Goal: Obtain resource: Obtain resource

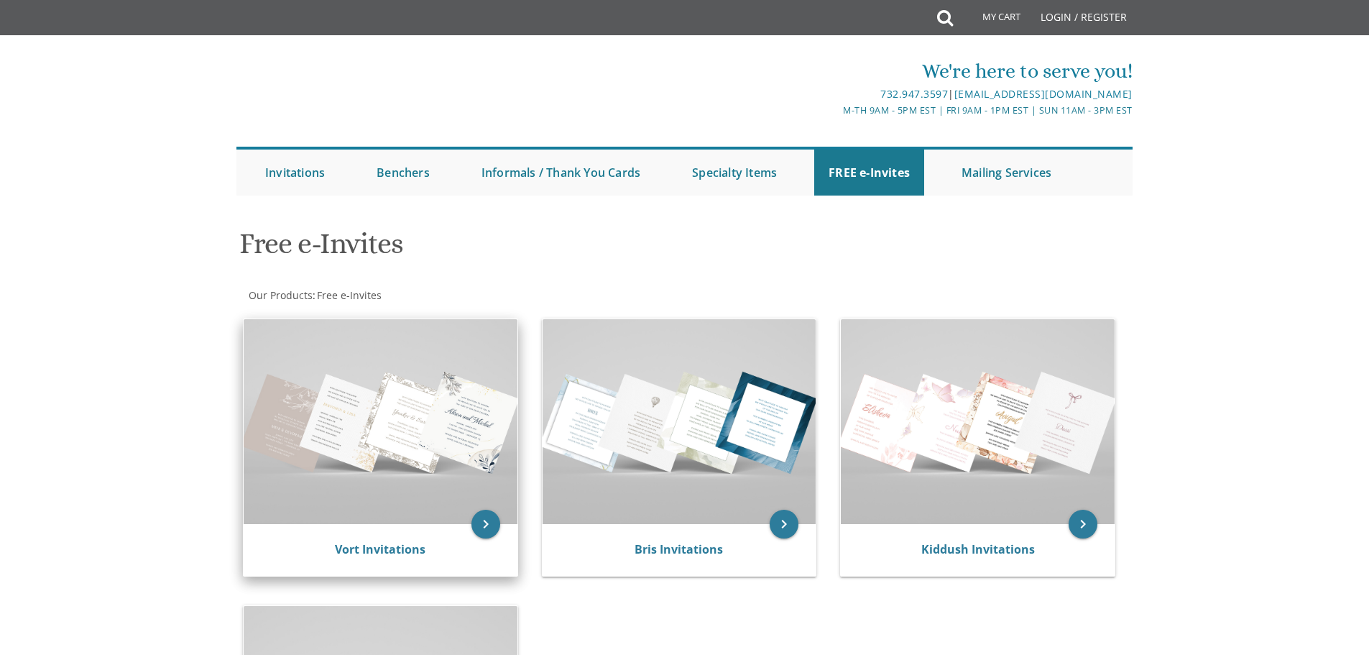
click at [400, 487] on img at bounding box center [381, 421] width 274 height 205
click at [380, 464] on img at bounding box center [381, 421] width 274 height 205
click at [373, 550] on link "Vort Invitations" at bounding box center [380, 549] width 91 height 16
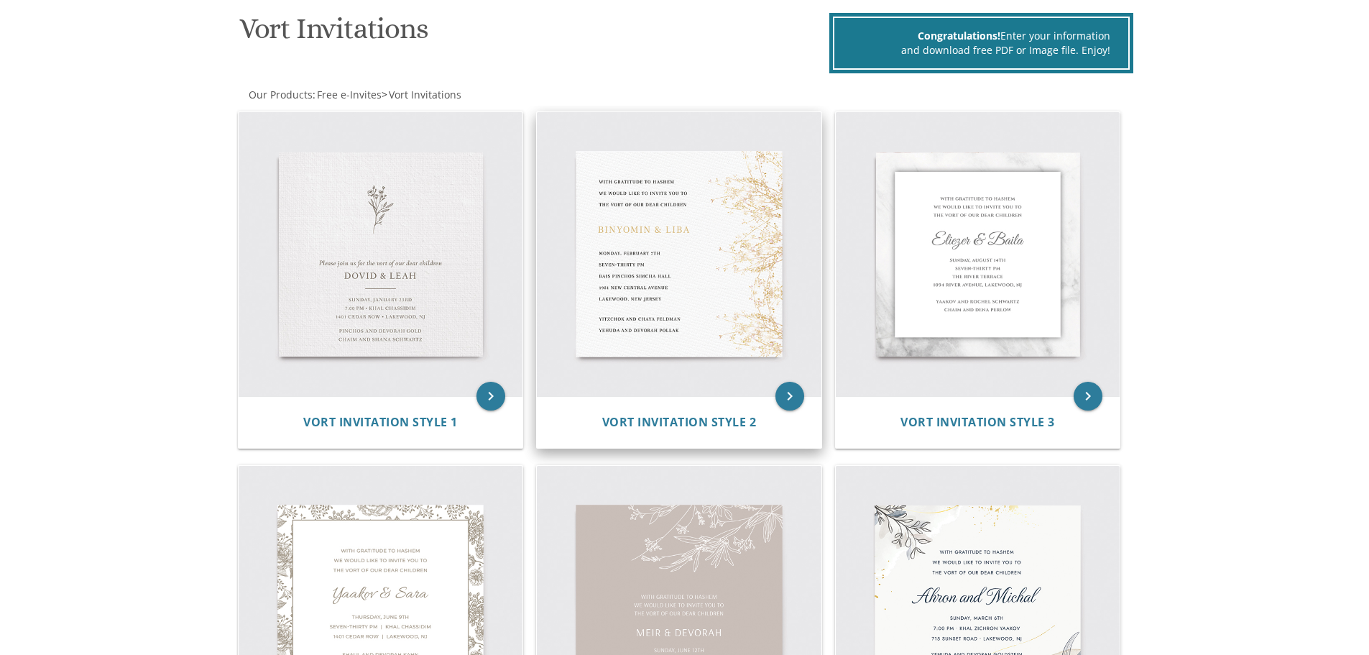
scroll to position [216, 0]
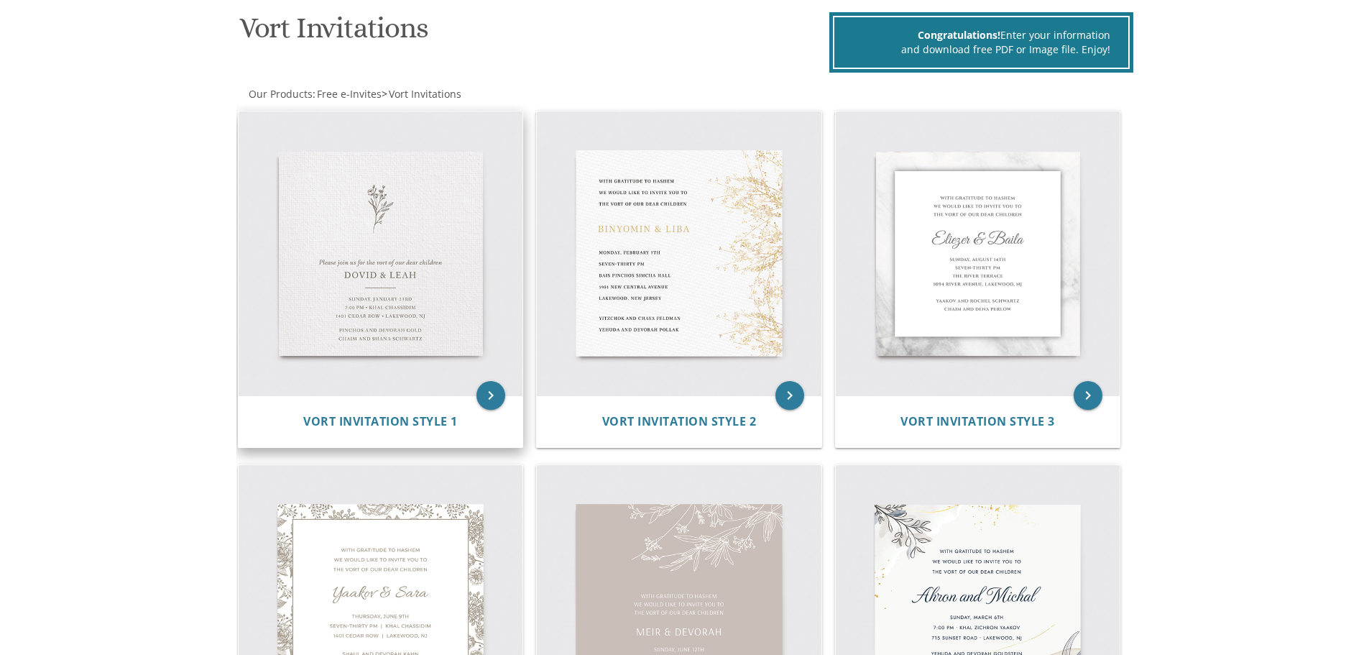
click at [352, 322] on img at bounding box center [381, 253] width 285 height 285
click at [398, 427] on span "Vort Invitation Style 1" at bounding box center [380, 421] width 155 height 16
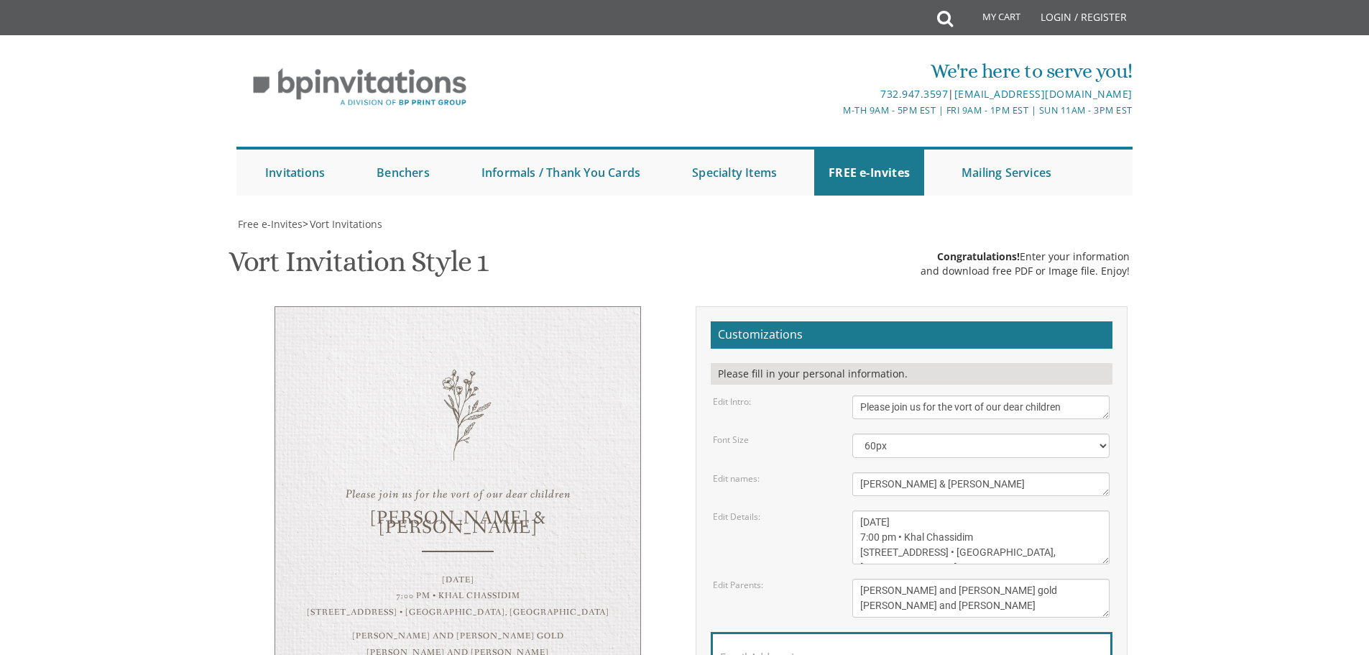
scroll to position [144, 0]
click at [421, 514] on div "Dovid & Leah" at bounding box center [458, 523] width 308 height 19
click at [927, 433] on select "40px 50px 60px 70px 80px" at bounding box center [981, 445] width 257 height 24
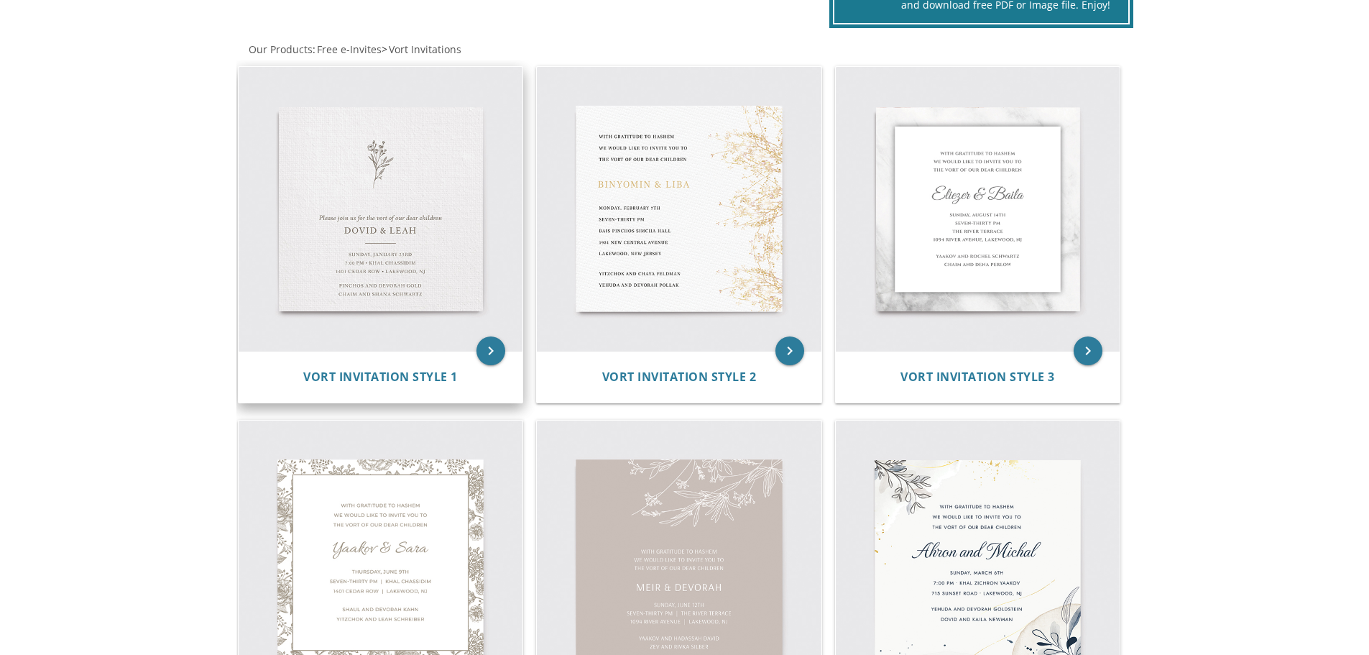
scroll to position [216, 0]
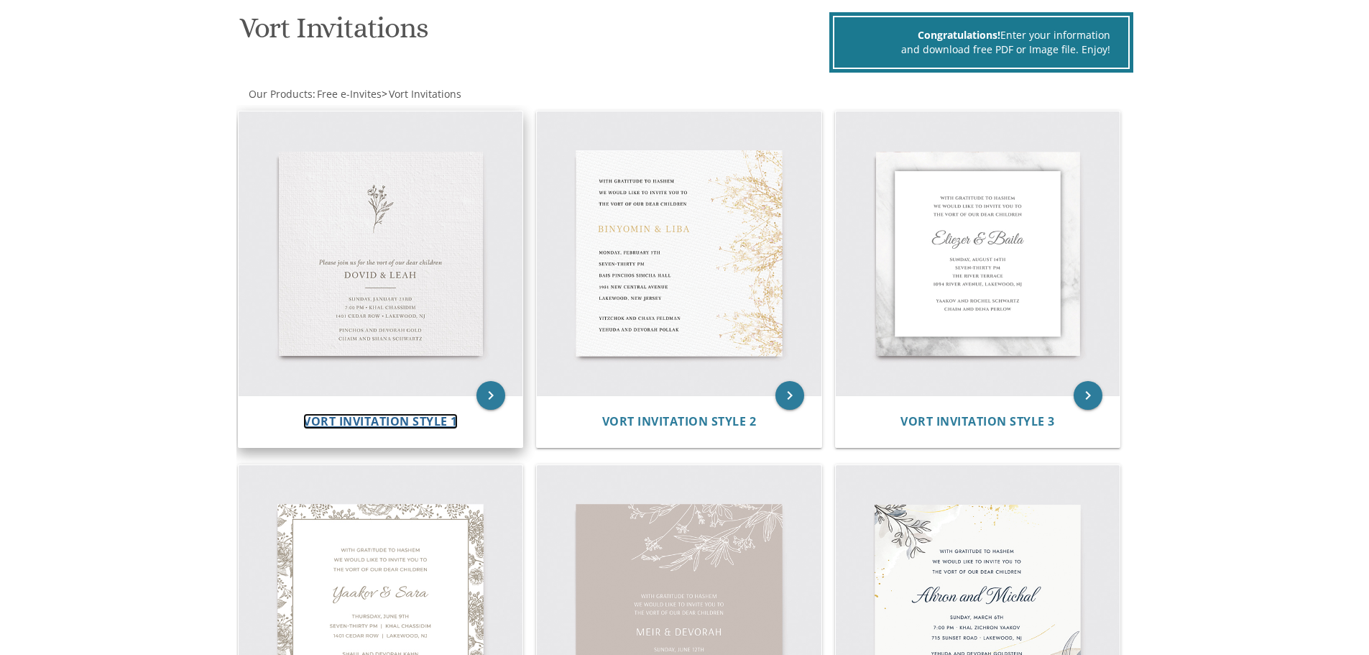
click at [396, 423] on span "Vort Invitation Style 1" at bounding box center [380, 421] width 155 height 16
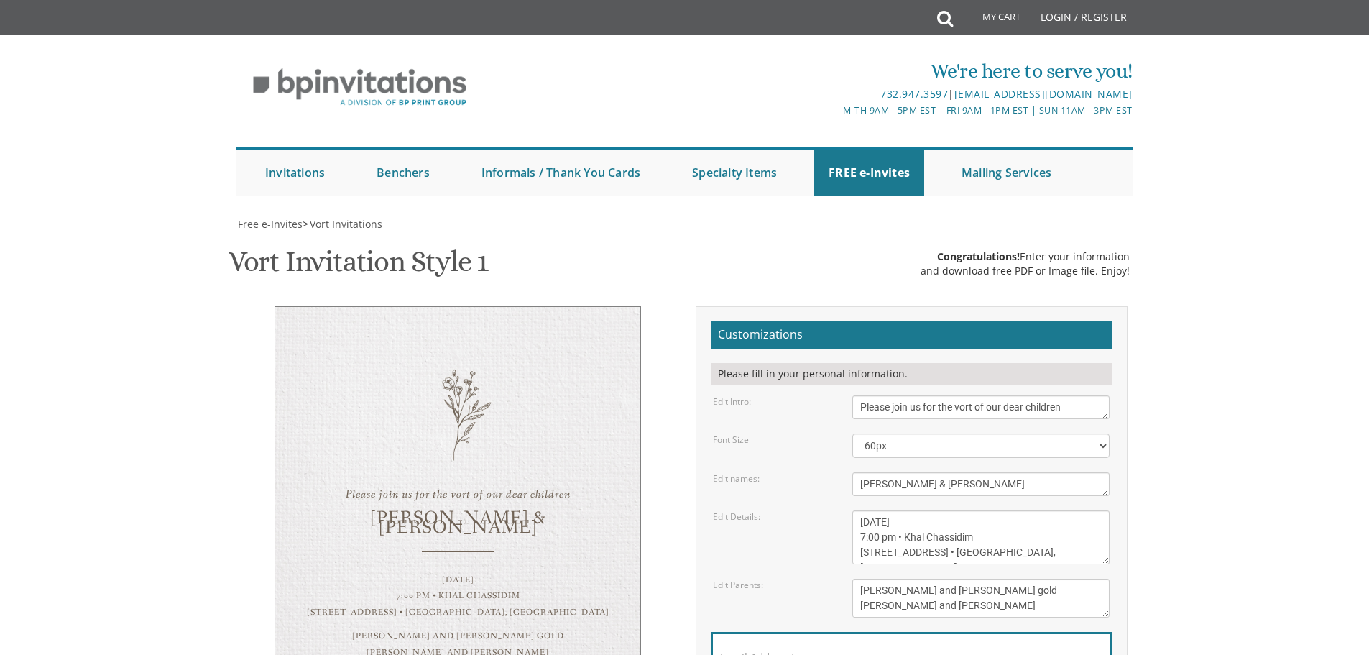
scroll to position [359, 0]
drag, startPoint x: 922, startPoint y: 124, endPoint x: 797, endPoint y: 134, distance: 125.5
click at [797, 472] on div "Edit names: Dovid & Leah" at bounding box center [911, 484] width 418 height 24
type textarea "Shloimy & Miriam"
click at [973, 510] on textarea "Sunday, January 23rd 7:00 pm • Khal Chassidim 1401 Cedar Row • Lakewood, NJ" at bounding box center [981, 537] width 257 height 54
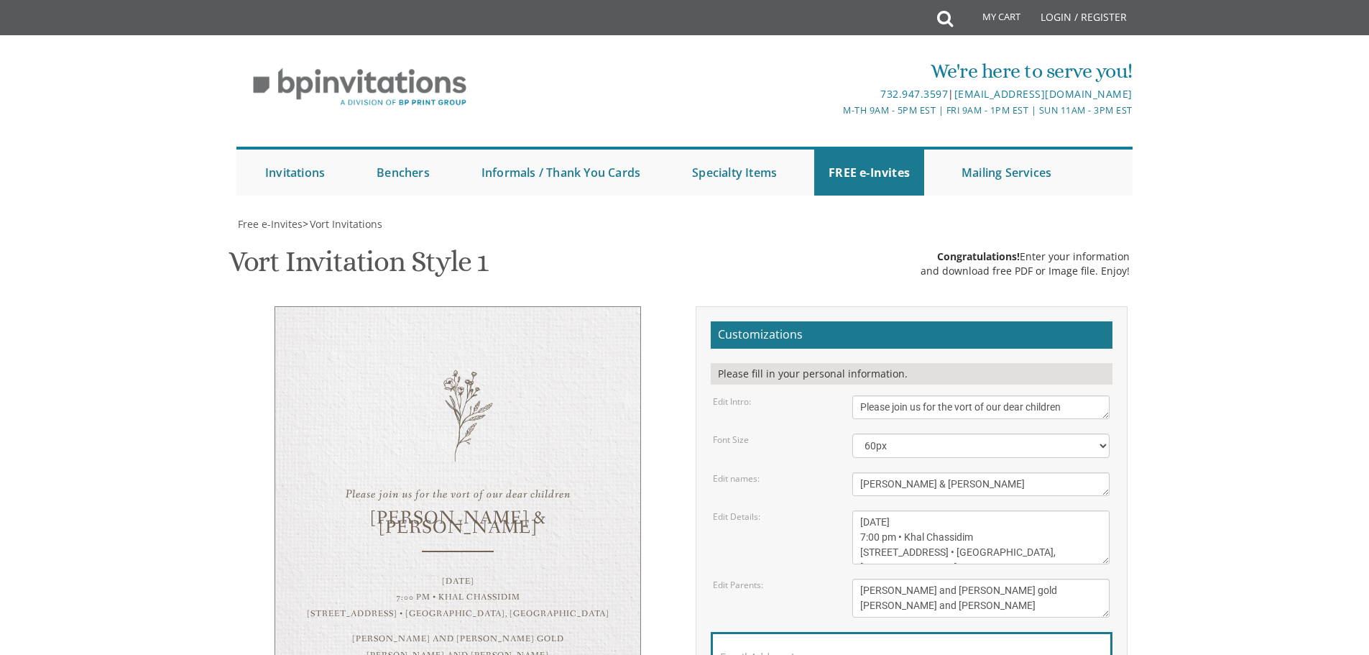
click at [932, 510] on textarea "Sunday, January 23rd 7:00 pm • Khal Chassidim 1401 Cedar Row • Lakewood, NJ" at bounding box center [981, 537] width 257 height 54
click at [997, 510] on textarea "Sunday, January 23rd 7:00 pm • Khal Chassidim 1401 Cedar Row • Lakewood, NJ" at bounding box center [981, 537] width 257 height 54
click at [877, 510] on textarea "Sunday, January 23rd 7:00 pm • Khal Chassidim 1401 Cedar Row • Lakewood, NJ" at bounding box center [981, 537] width 257 height 54
click at [974, 510] on textarea "Sunday, January 23rd 7:00 pm • Khal Chassidim 1401 Cedar Row • Lakewood, NJ" at bounding box center [981, 537] width 257 height 54
click at [1000, 510] on textarea "Sunday, January 23rd 7:00 pm • Khal Chassidim 1401 Cedar Row • Lakewood, NJ" at bounding box center [981, 537] width 257 height 54
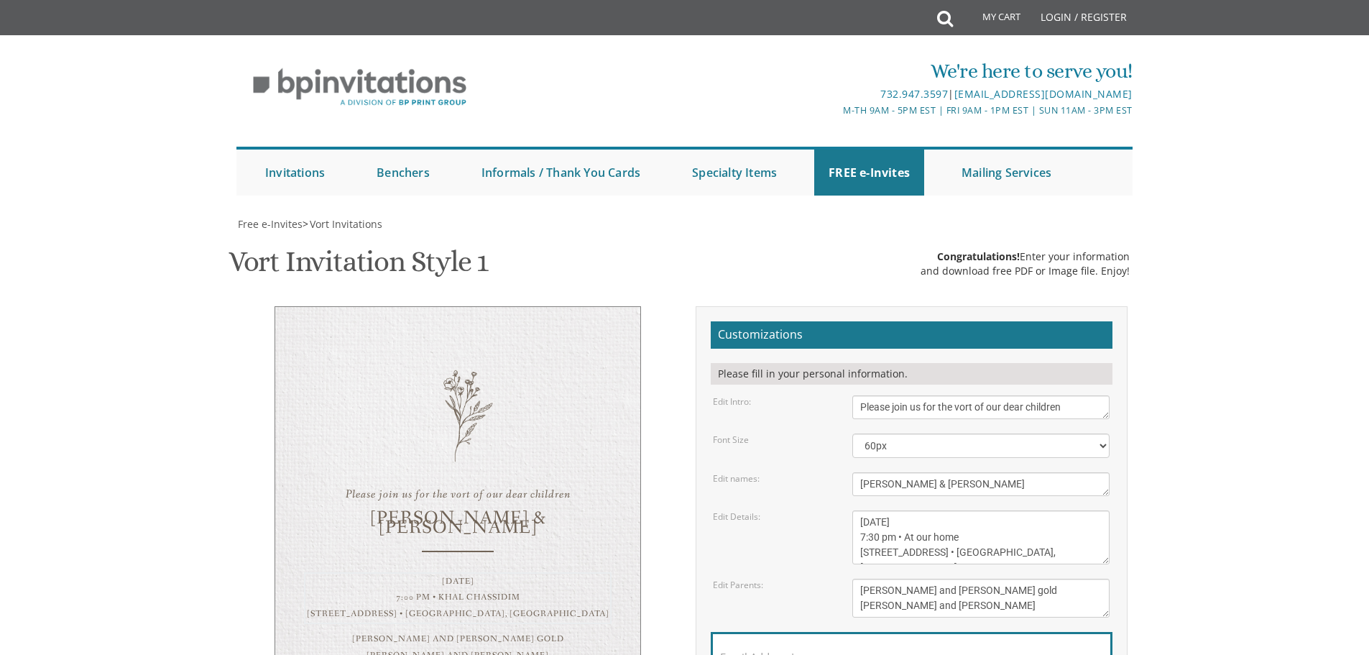
click at [936, 510] on textarea "Sunday, January 23rd 7:00 pm • Khal Chassidim 1401 Cedar Row • Lakewood, NJ" at bounding box center [981, 537] width 257 height 54
click at [1042, 510] on textarea "Sunday, January 23rd 7:00 pm • Khal Chassidim 1401 Cedar Row • Lakewood, NJ" at bounding box center [981, 537] width 257 height 54
type textarea "Sunday, August 28th 7:30 pm • At our home 652 East 7th Street • Lakewood, NJ"
drag, startPoint x: 986, startPoint y: 229, endPoint x: 862, endPoint y: 233, distance: 124.4
click at [862, 579] on textarea "Pinchos and Devorah gold Chaim and Shana Schwartz" at bounding box center [981, 598] width 257 height 39
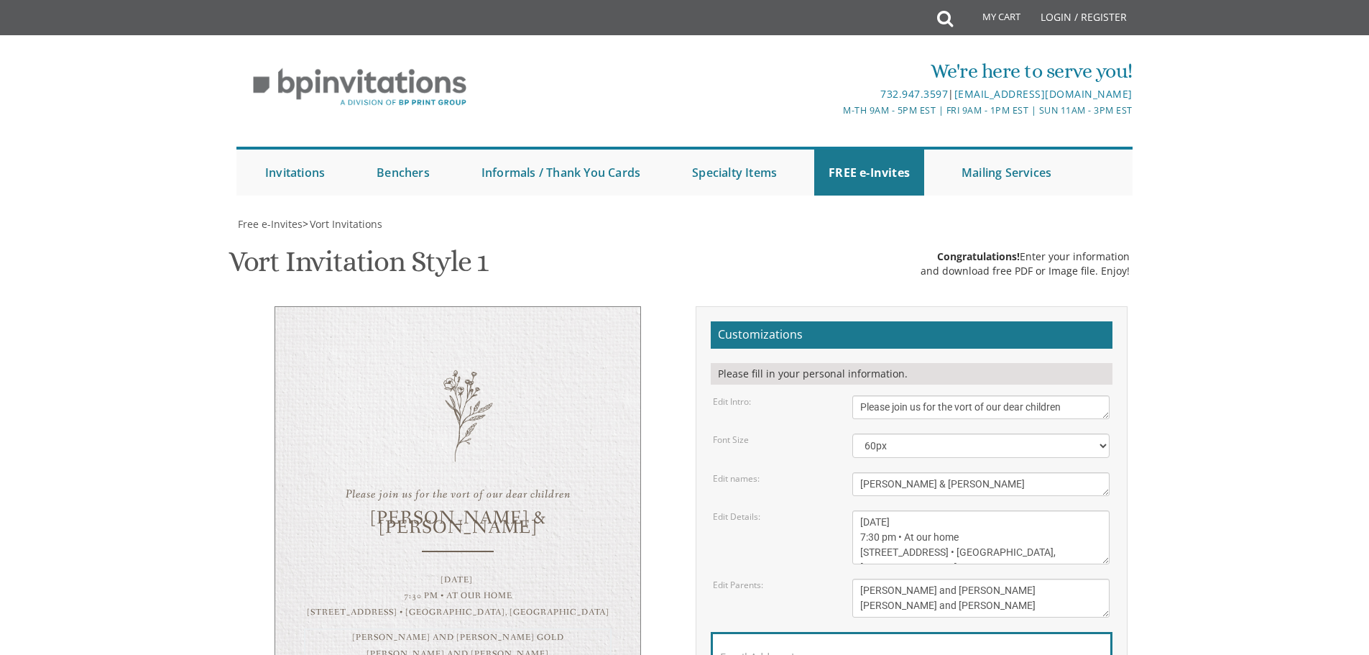
drag, startPoint x: 980, startPoint y: 248, endPoint x: 858, endPoint y: 245, distance: 122.2
click at [858, 579] on textarea "Pinchos and Devorah gold Chaim and Shana Schwartz" at bounding box center [981, 598] width 257 height 39
type textarea "Yoily and Shavy Weiss Shmuel Duvid and Rochel Leah Danciger"
click at [730, 650] on label "Email Address*" at bounding box center [757, 657] width 75 height 15
click at [730, 654] on input "Email Address*" at bounding box center [911, 665] width 383 height 18
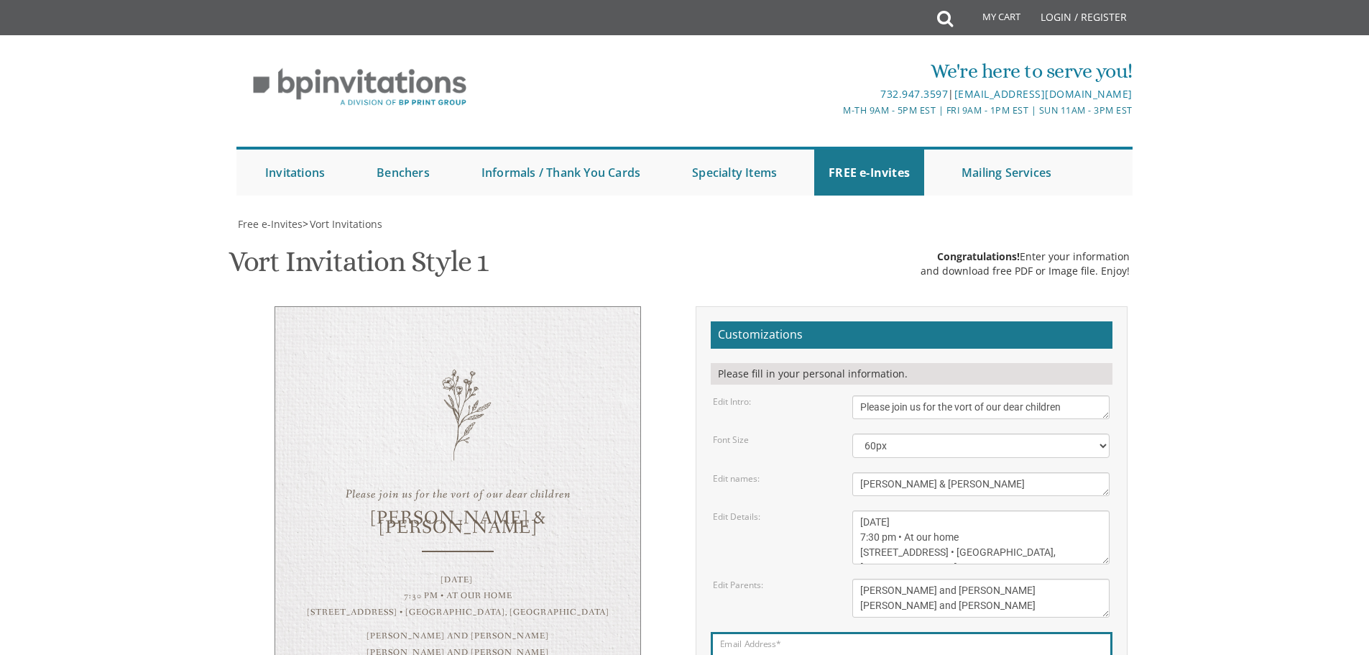
click at [766, 632] on div "Email Address*" at bounding box center [912, 661] width 402 height 58
click at [763, 650] on label "Email Address*" at bounding box center [757, 657] width 75 height 15
click at [763, 654] on input "Email Address*" at bounding box center [911, 665] width 383 height 18
type input "[EMAIL_ADDRESS][DOMAIN_NAME]"
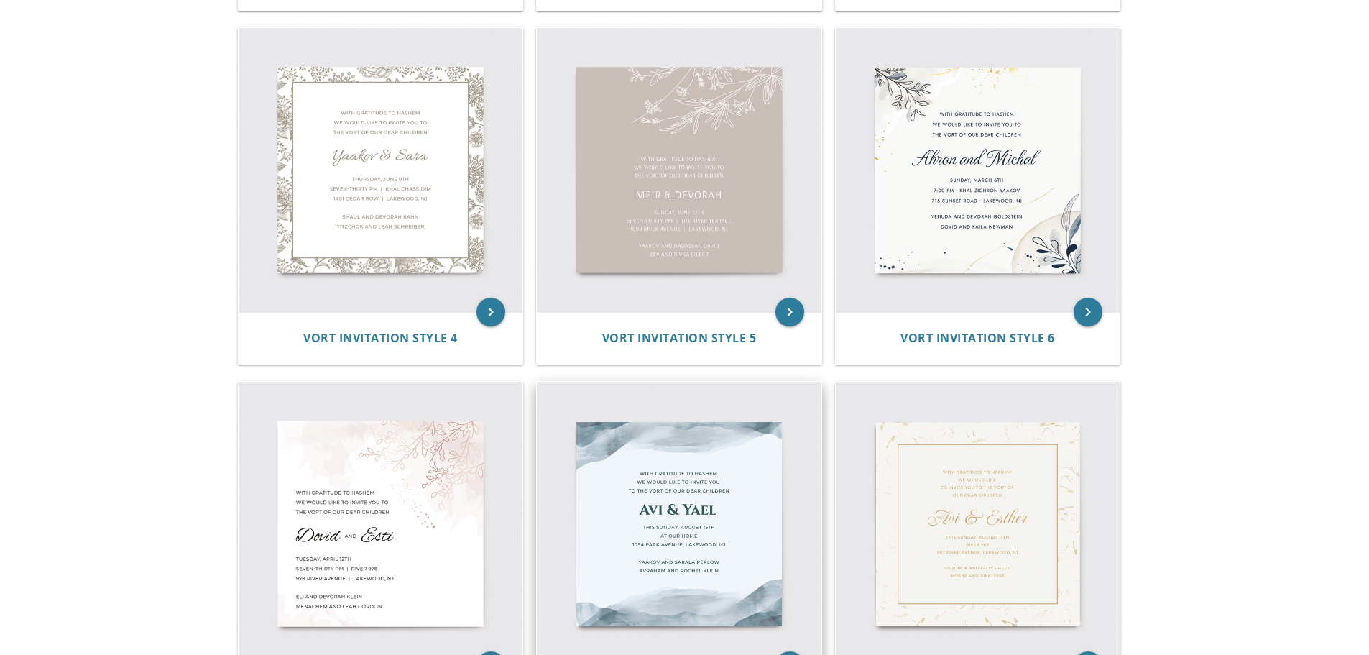
scroll to position [647, 0]
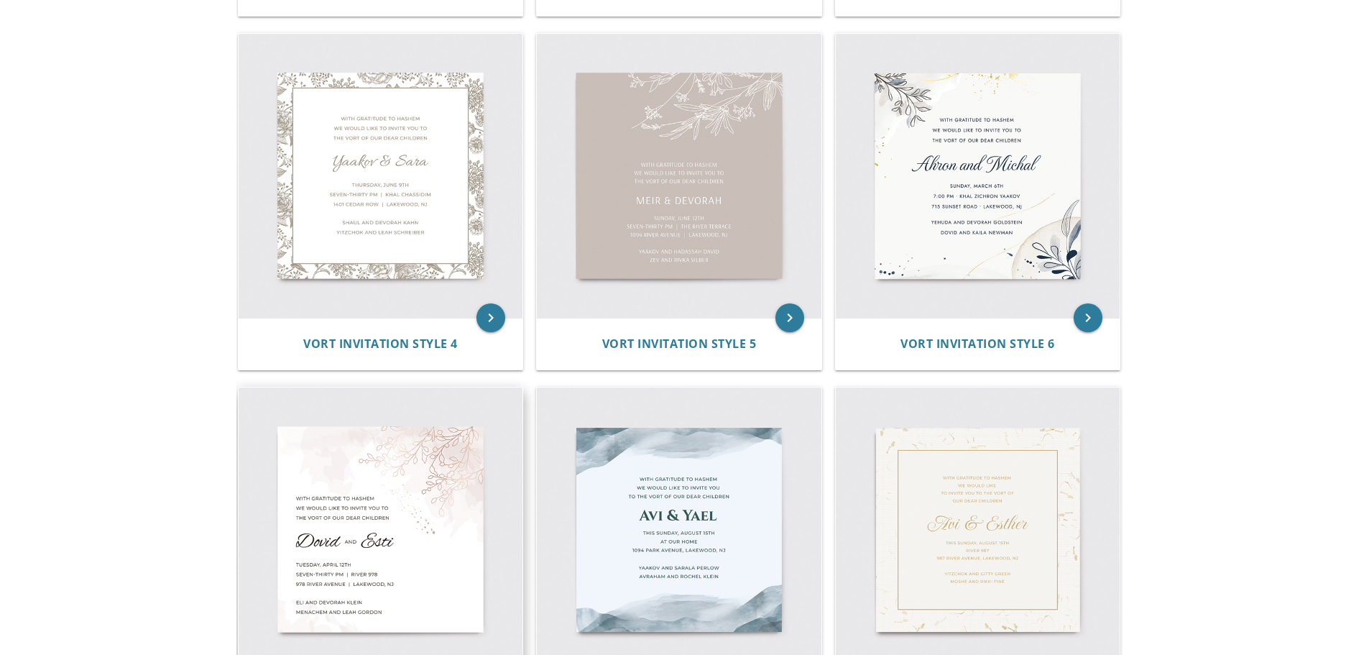
click at [372, 508] on img at bounding box center [381, 529] width 285 height 285
click at [364, 543] on img at bounding box center [381, 529] width 285 height 285
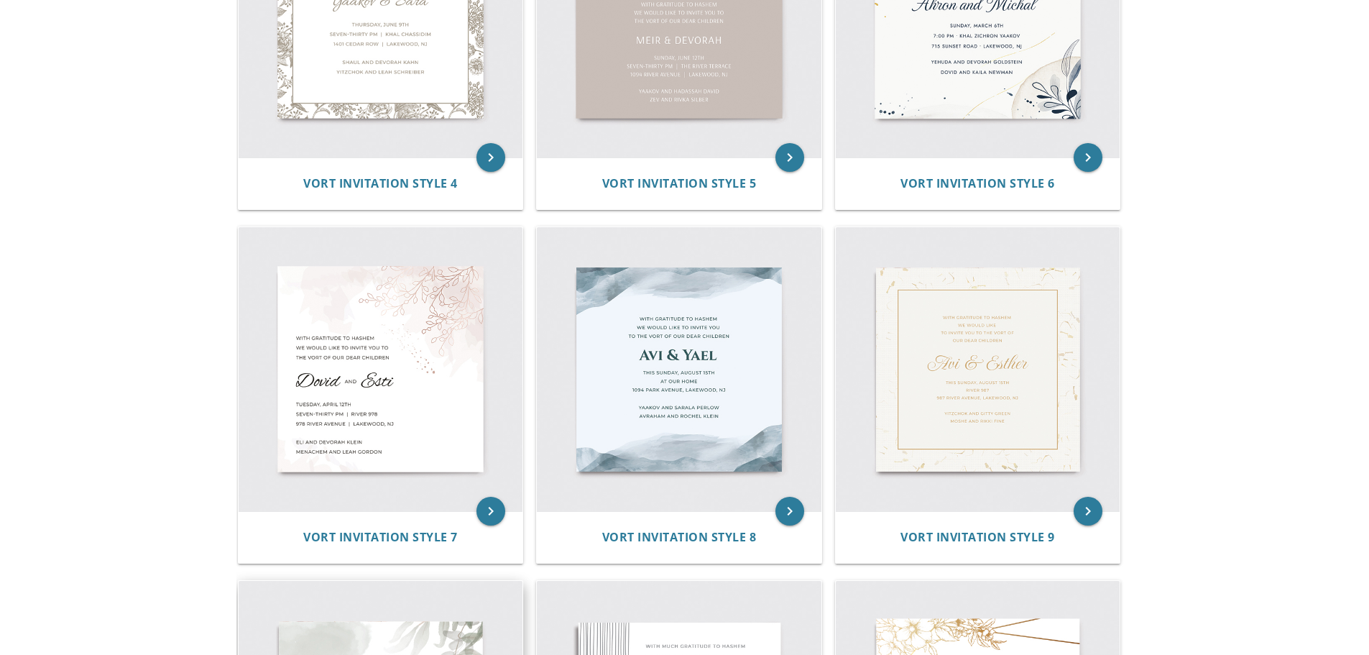
scroll to position [863, 0]
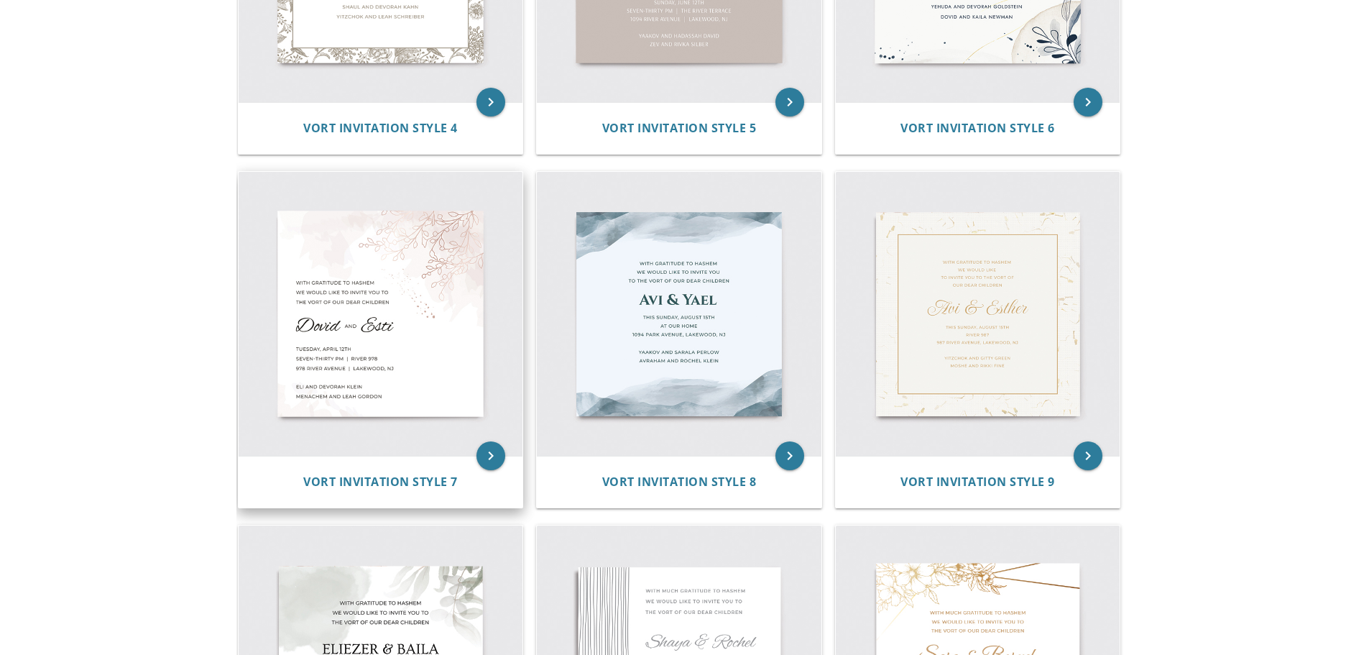
click at [395, 473] on div "Vort Invitation Style 7" at bounding box center [381, 482] width 285 height 52
click at [399, 487] on span "Vort Invitation Style 7" at bounding box center [380, 482] width 155 height 16
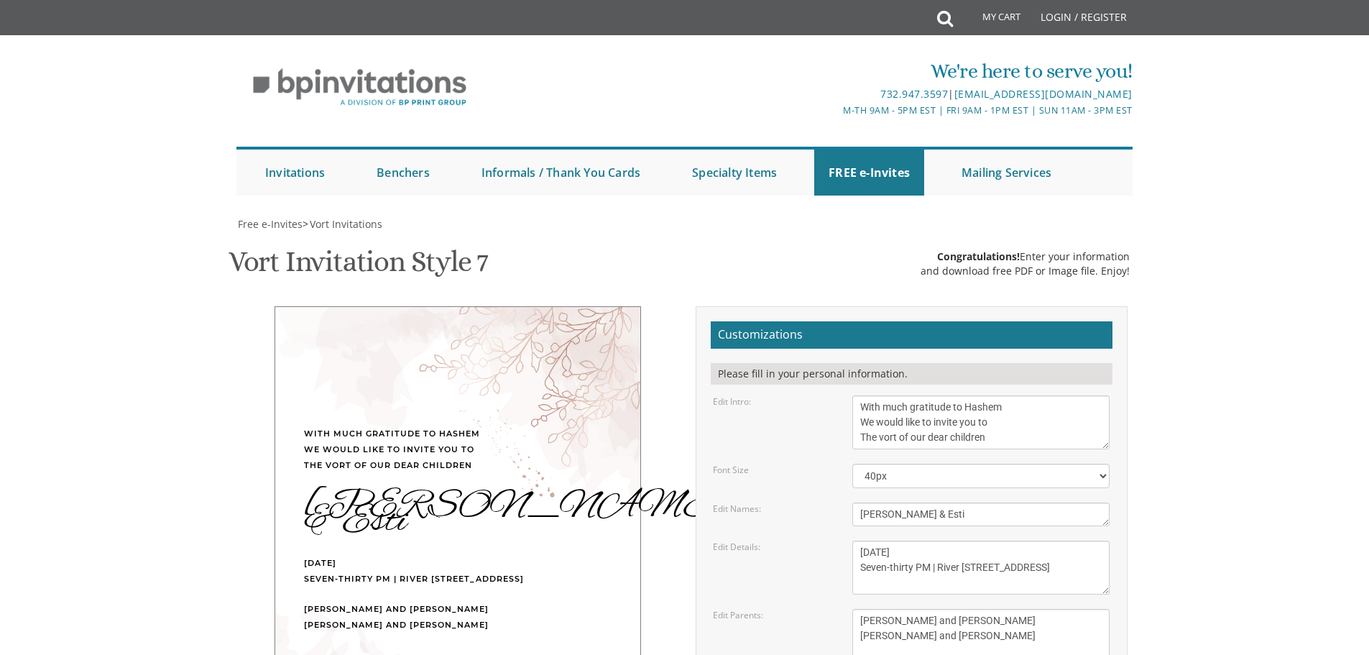
scroll to position [216, 0]
drag, startPoint x: 921, startPoint y: 303, endPoint x: 837, endPoint y: 303, distance: 84.1
click at [837, 502] on div "Edit Names: Dovid & Esti" at bounding box center [911, 514] width 418 height 24
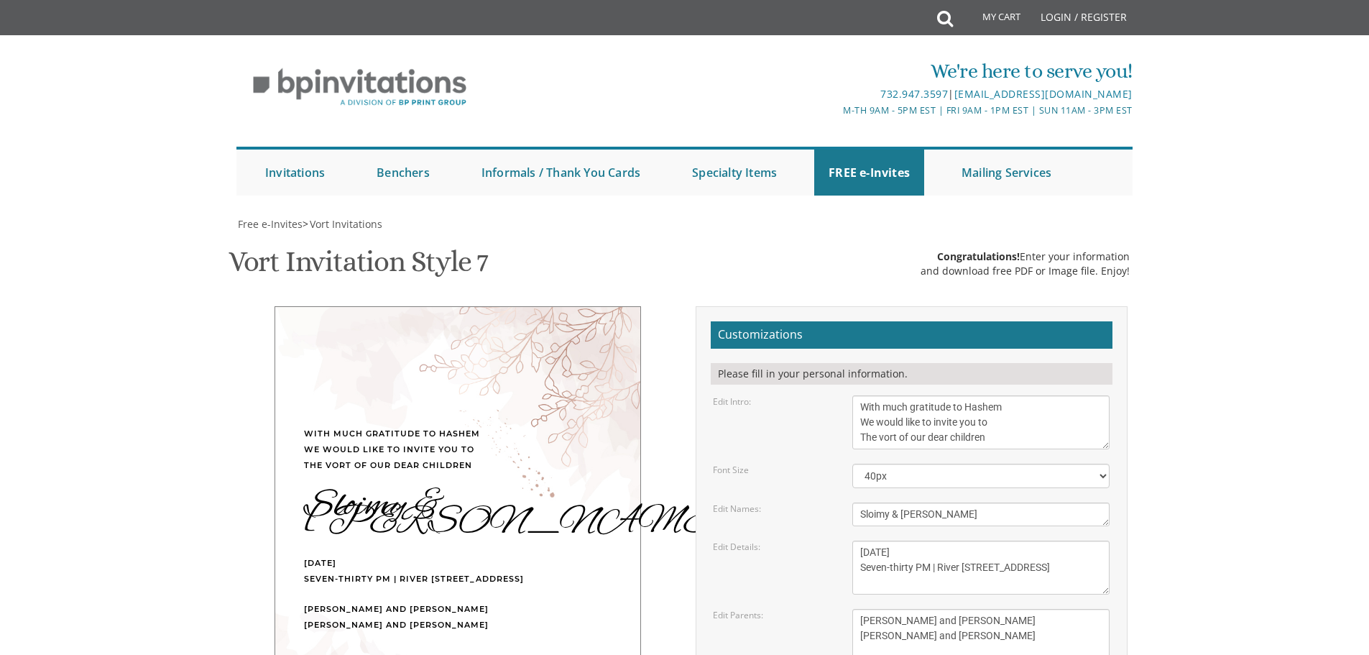
click at [869, 502] on textarea "Dovid & Esti" at bounding box center [981, 514] width 257 height 24
type textarea "Shloimy & Miriam"
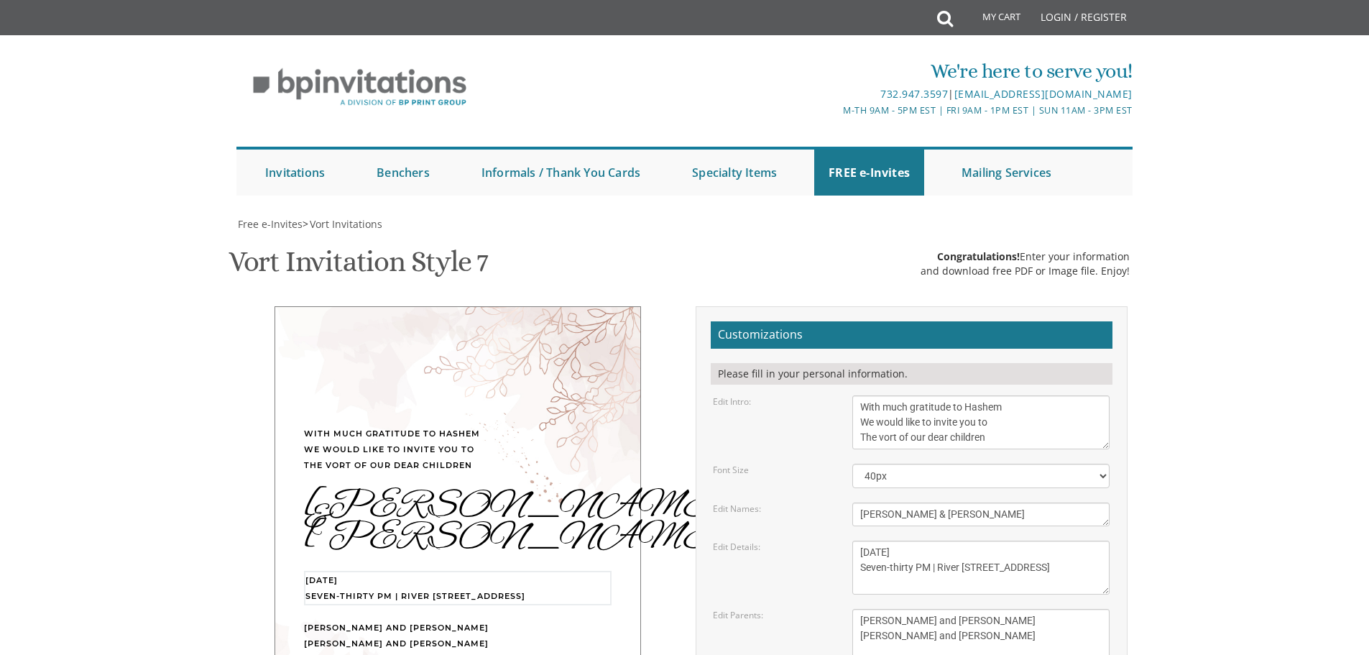
drag, startPoint x: 954, startPoint y: 339, endPoint x: 836, endPoint y: 338, distance: 117.9
click at [836, 541] on div "Edit Details: Tuesday, April 12th Seven-thirty PM | River 978 978 River Avenue …" at bounding box center [911, 568] width 418 height 54
click at [913, 541] on textarea "Tuesday, April 12th Seven-thirty PM | River 978 978 River Avenue | Lakewood, NJ" at bounding box center [981, 568] width 257 height 54
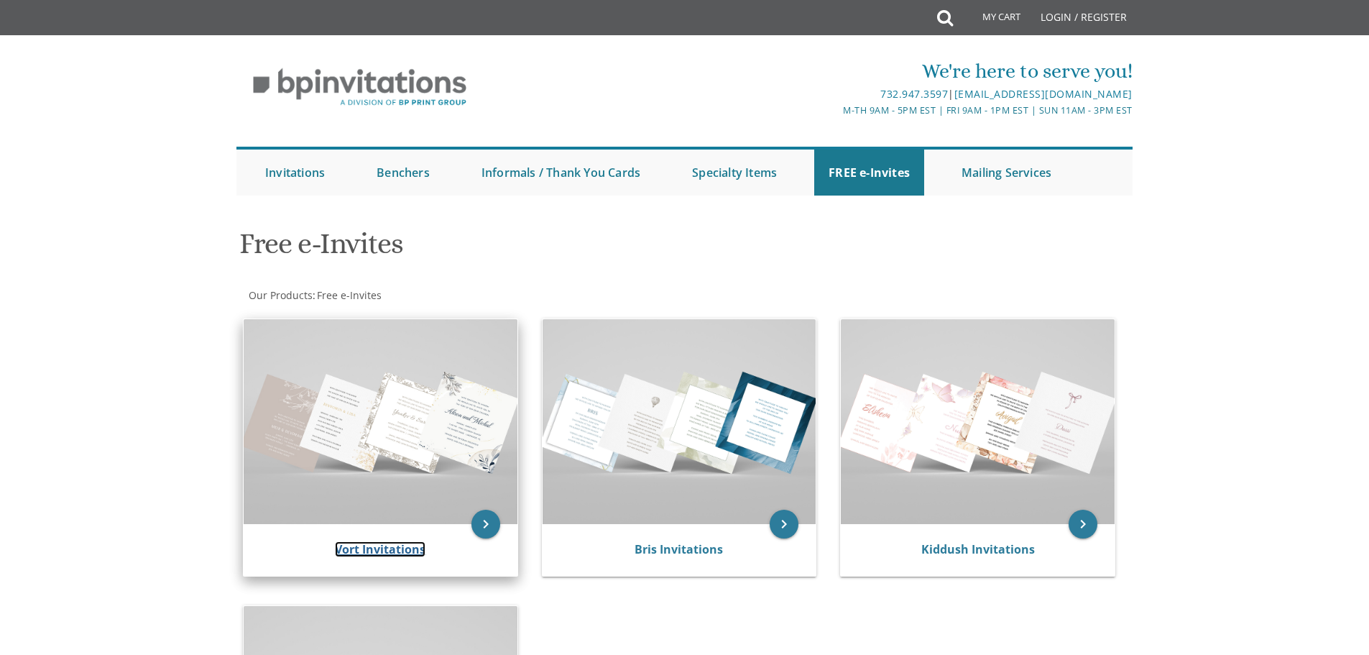
click at [385, 549] on link "Vort Invitations" at bounding box center [380, 549] width 91 height 16
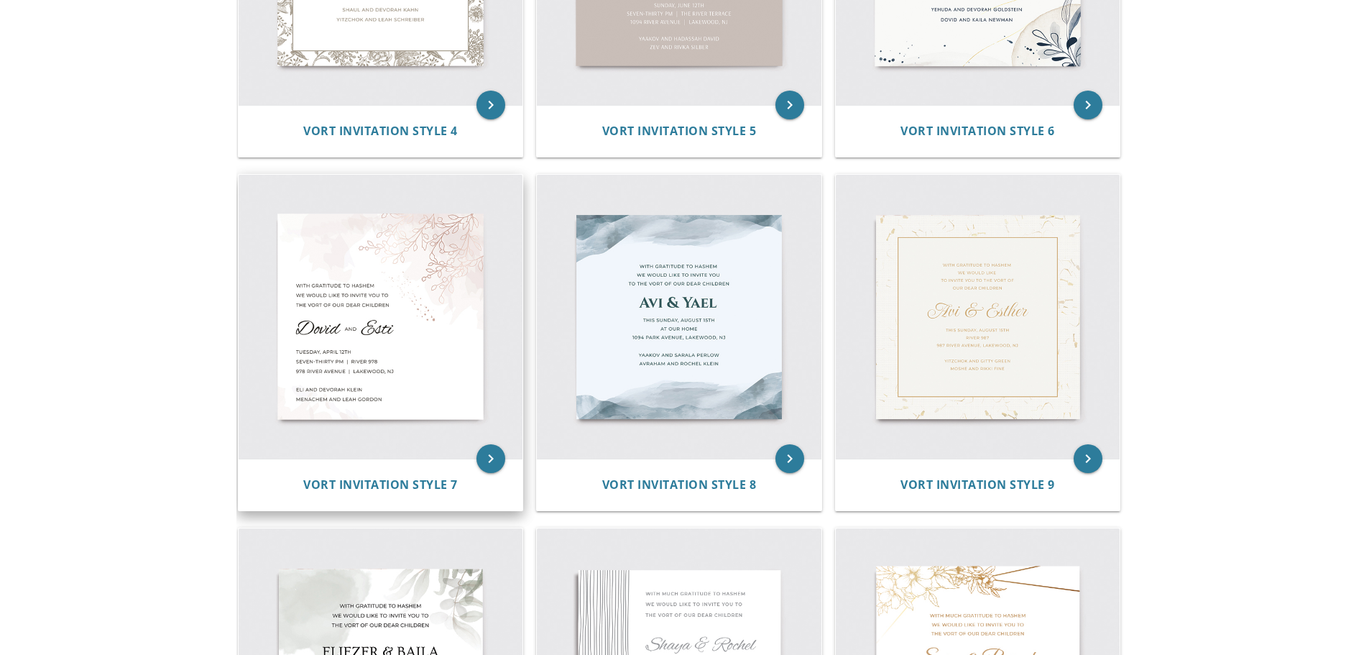
scroll to position [863, 0]
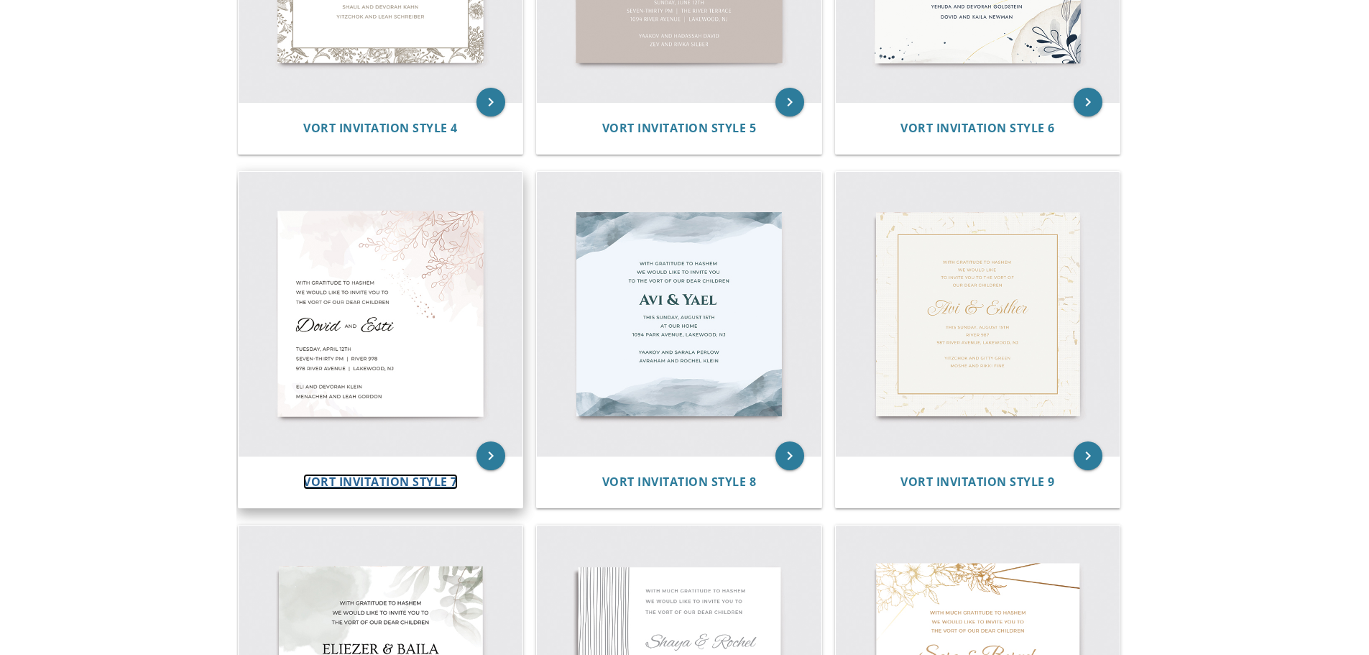
click at [377, 485] on span "Vort Invitation Style 7" at bounding box center [380, 482] width 155 height 16
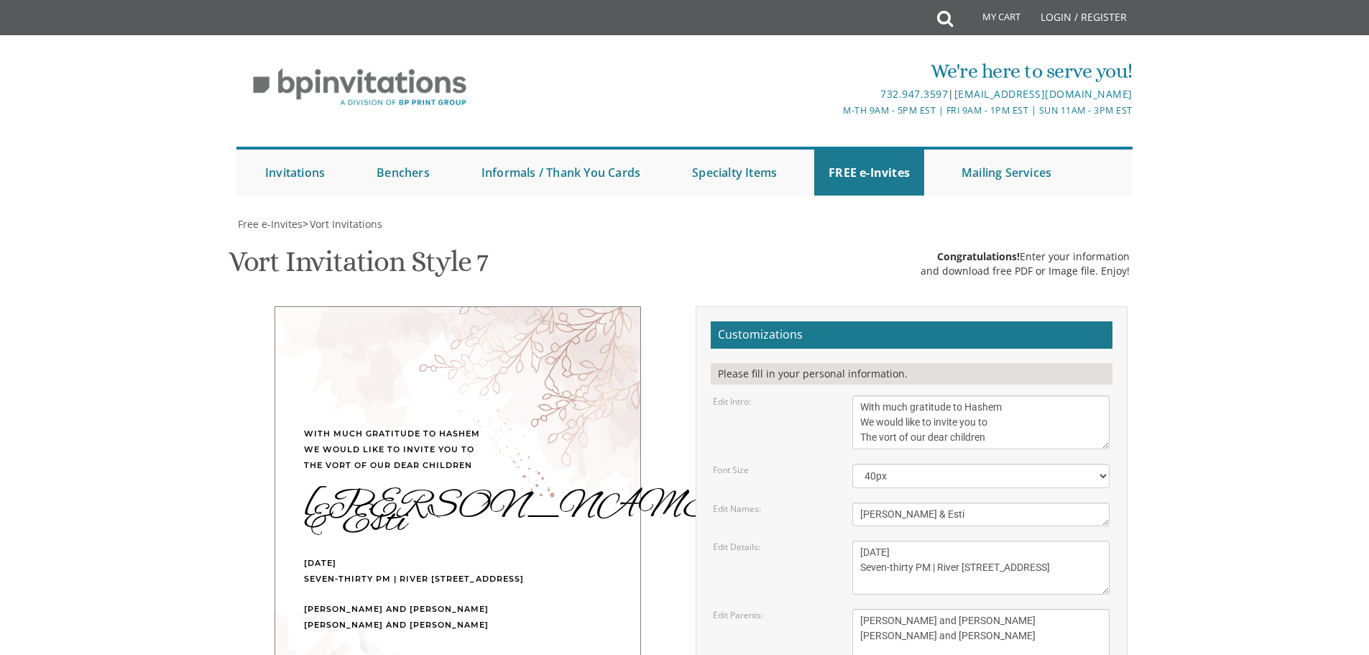
scroll to position [72, 0]
drag, startPoint x: 930, startPoint y: 438, endPoint x: 774, endPoint y: 452, distance: 157.4
click at [774, 502] on div "Edit Names: Dovid & Esti" at bounding box center [911, 514] width 418 height 24
type textarea "Shloimy & Miriam"
click at [897, 541] on textarea "Tuesday, April 12th Seven-thirty PM | River 978 978 River Avenue | Lakewood, NJ" at bounding box center [981, 568] width 257 height 54
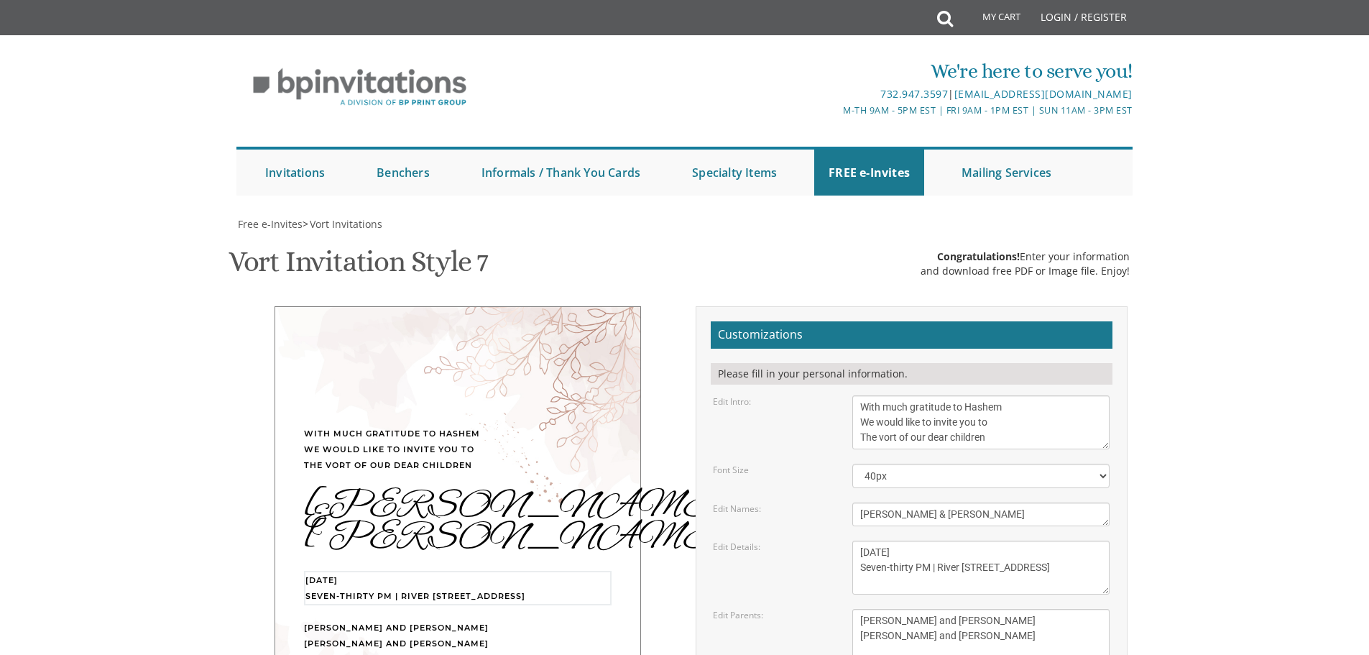
drag, startPoint x: 950, startPoint y: 482, endPoint x: 900, endPoint y: 482, distance: 50.3
click at [900, 541] on textarea "Tuesday, April 12th Seven-thirty PM | River 978 978 River Avenue | Lakewood, NJ" at bounding box center [981, 568] width 257 height 54
click at [963, 541] on textarea "Tuesday, April 12th Seven-thirty PM | River 978 978 River Avenue | Lakewood, NJ" at bounding box center [981, 568] width 257 height 54
click at [993, 541] on textarea "Tuesday, April 12th Seven-thirty PM | River 978 978 River Avenue | Lakewood, NJ" at bounding box center [981, 568] width 257 height 54
drag, startPoint x: 985, startPoint y: 496, endPoint x: 942, endPoint y: 495, distance: 43.1
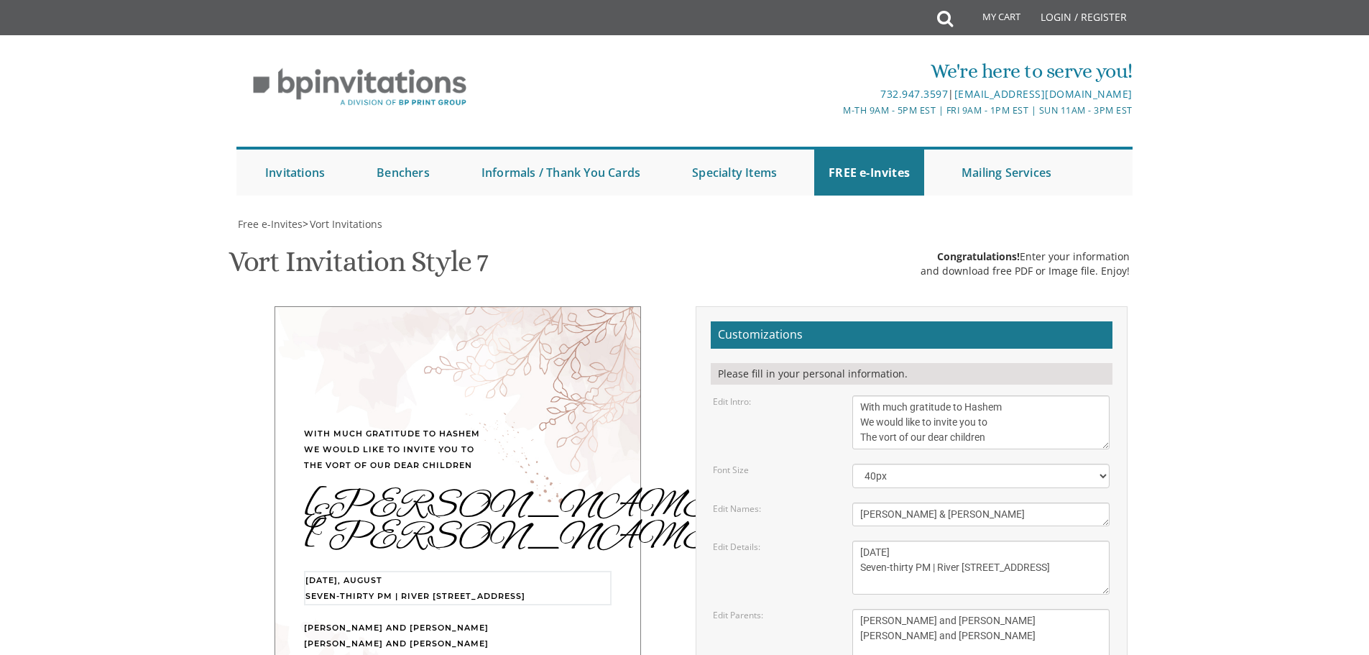
click at [942, 541] on textarea "Tuesday, April 12th Seven-thirty PM | River 978 978 River Avenue | Lakewood, NJ" at bounding box center [981, 568] width 257 height 54
click at [961, 541] on textarea "Tuesday, April 12th Seven-thirty PM | River 978 978 River Avenue | Lakewood, NJ" at bounding box center [981, 568] width 257 height 54
click at [960, 541] on textarea "Tuesday, April 12th Seven-thirty PM | River 978 978 River Avenue | Lakewood, NJ" at bounding box center [981, 568] width 257 height 54
click at [939, 541] on textarea "Tuesday, April 12th Seven-thirty PM | River 978 978 River Avenue | Lakewood, NJ" at bounding box center [981, 568] width 257 height 54
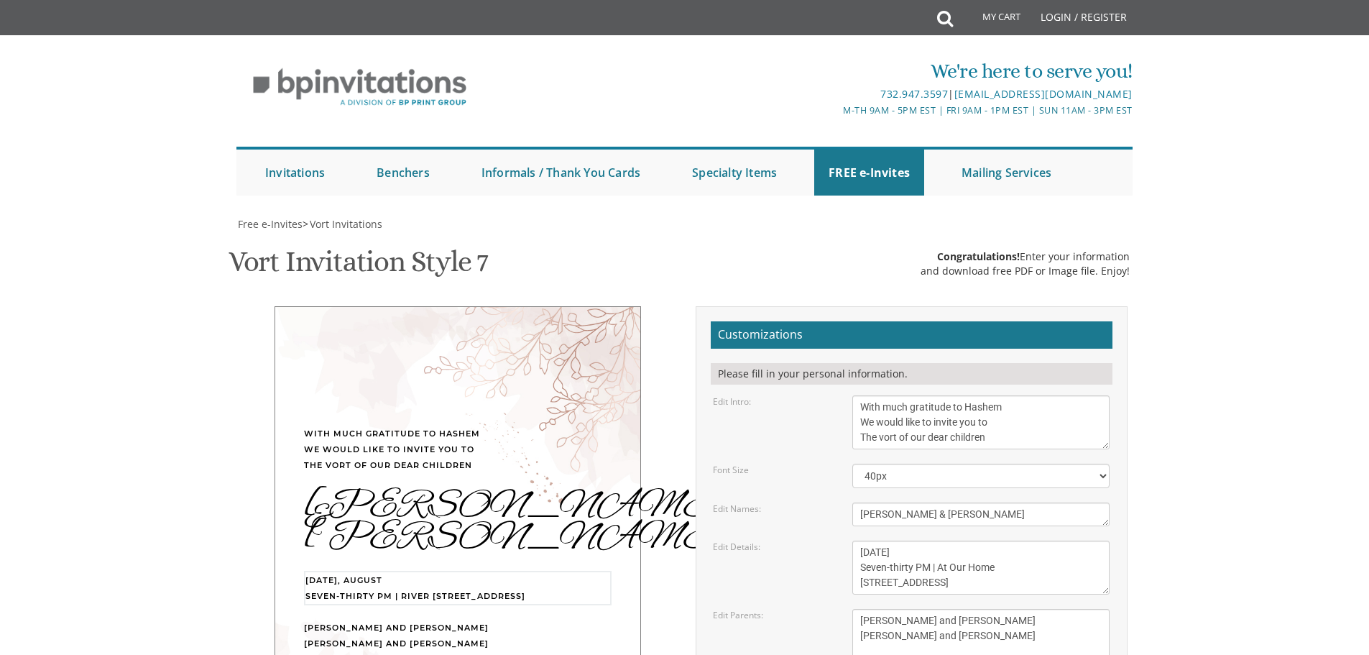
type textarea "Sunday, August 31st Seven-thirty PM | At Our Home 652 East 7th Street | Lakewoo…"
drag, startPoint x: 973, startPoint y: 549, endPoint x: 852, endPoint y: 555, distance: 121.6
click at [852, 609] on div "Gershon and Leah cohen Tzvi and Chaya Friedman" at bounding box center [981, 636] width 279 height 54
drag, startPoint x: 979, startPoint y: 567, endPoint x: 843, endPoint y: 567, distance: 135.9
click at [843, 609] on div "Gershon and Leah cohen Tzvi and Chaya Friedman" at bounding box center [981, 636] width 279 height 54
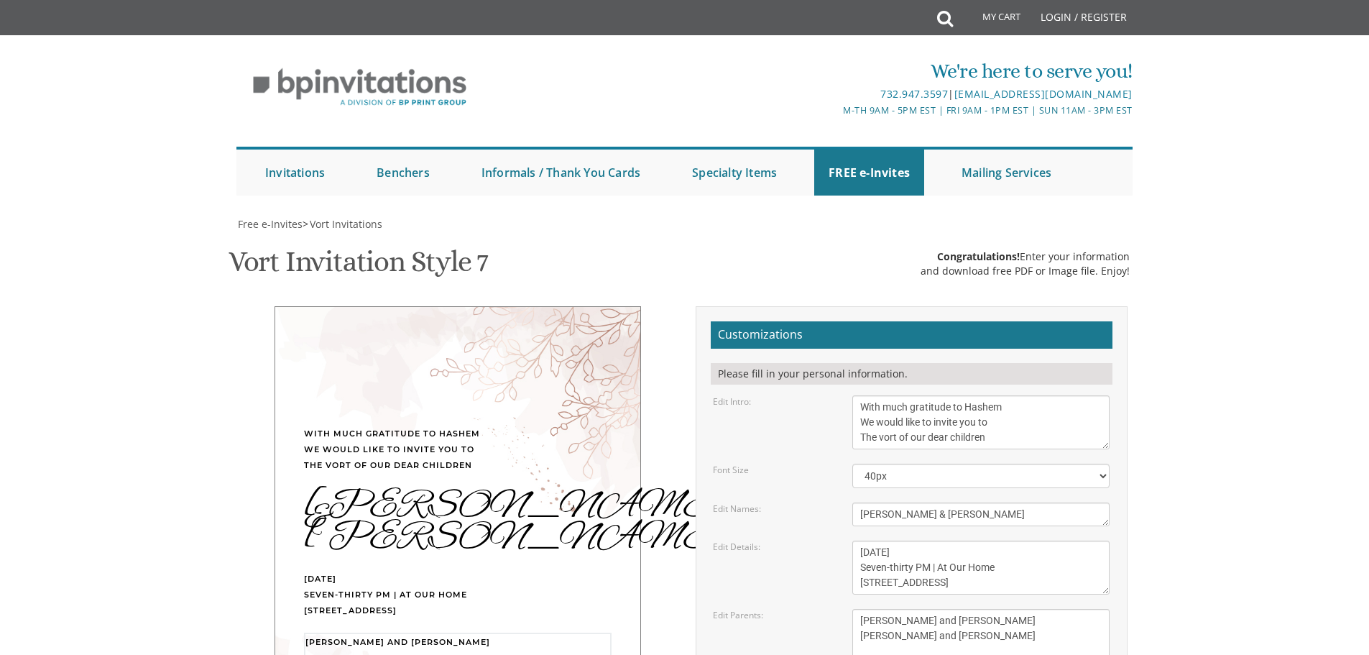
scroll to position [144, 0]
type textarea "Yoily and Shavy Weiss Shmuel Duvid and Rochel Leah Danciger"
type input "[EMAIL_ADDRESS][DOMAIN_NAME]"
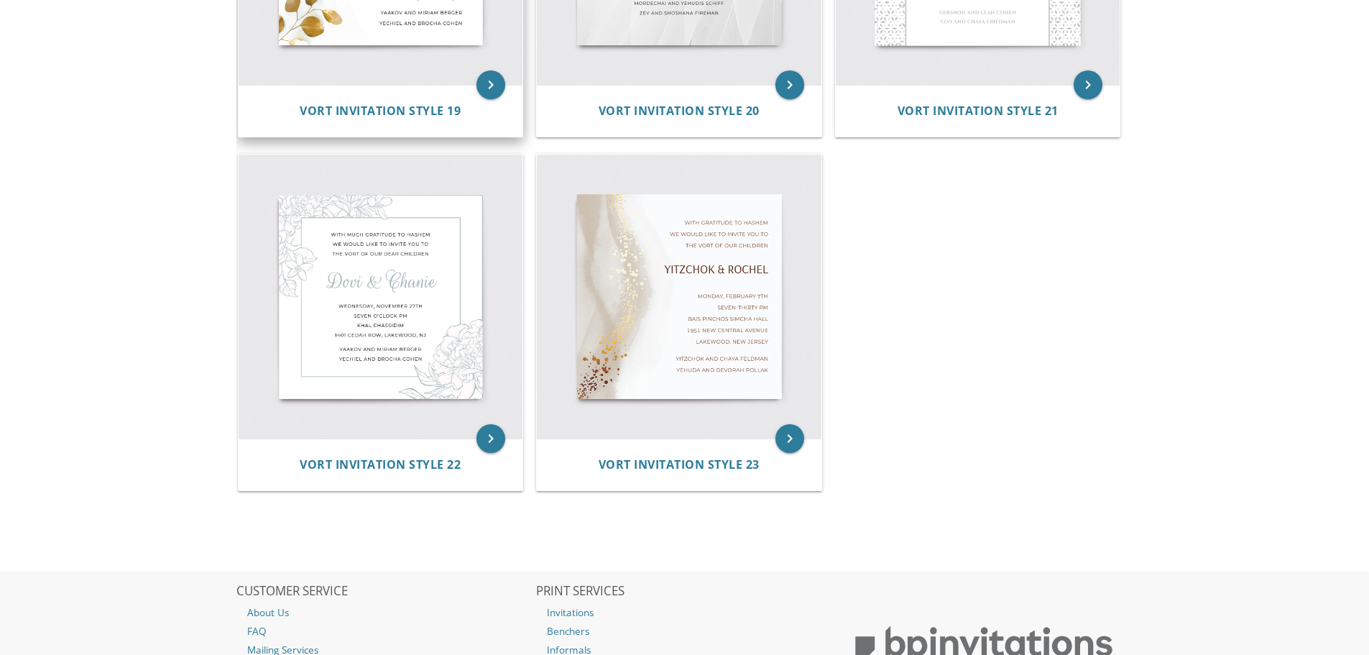
scroll to position [2646, 0]
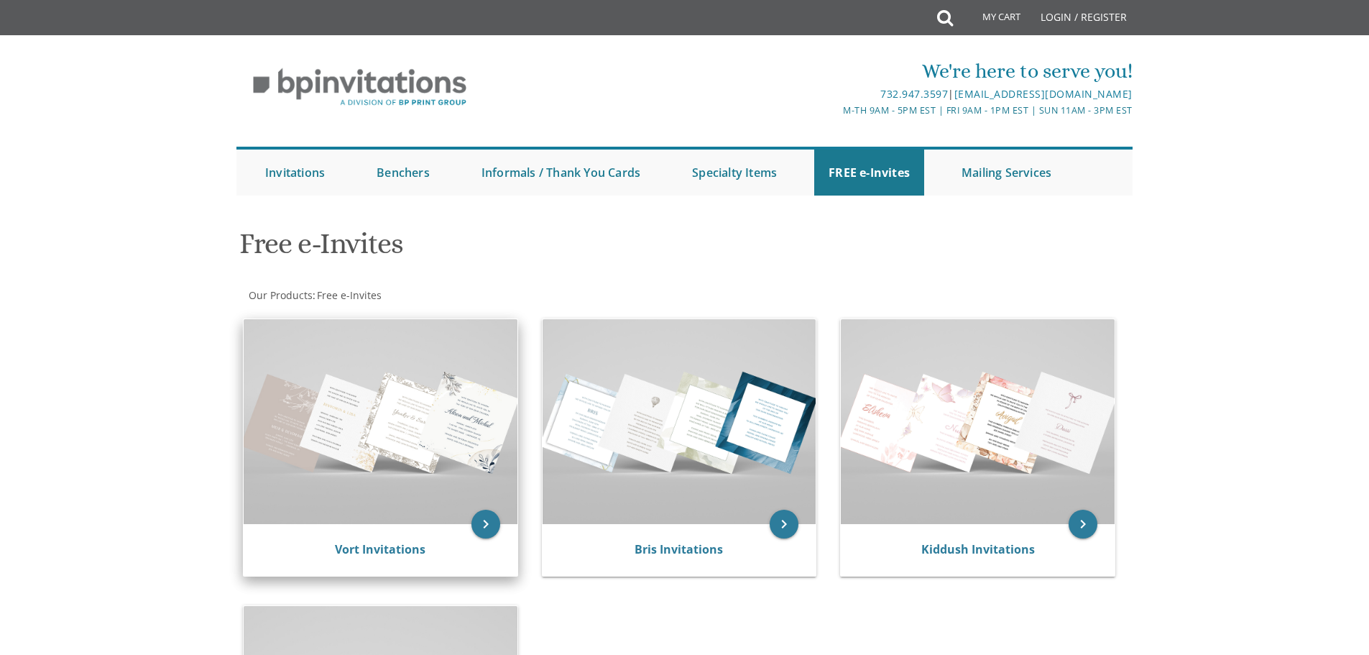
click at [372, 463] on img at bounding box center [381, 421] width 274 height 205
click at [386, 552] on link "Vort Invitations" at bounding box center [380, 549] width 91 height 16
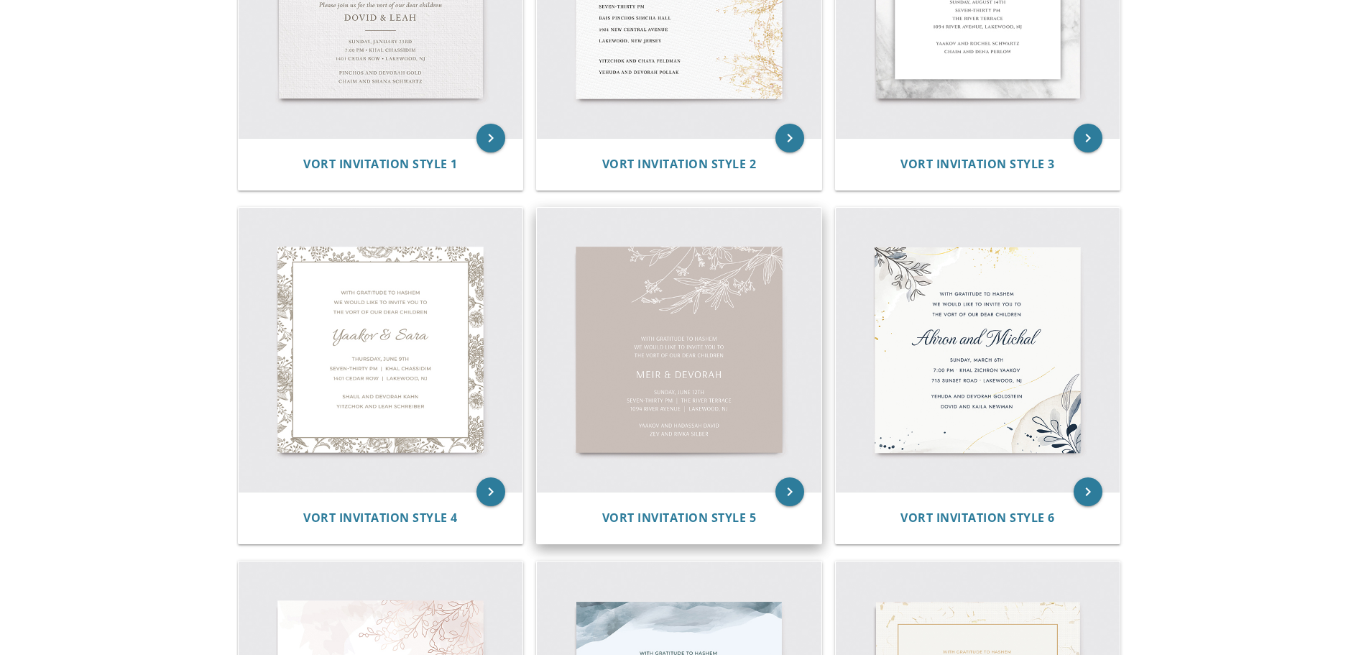
scroll to position [431, 0]
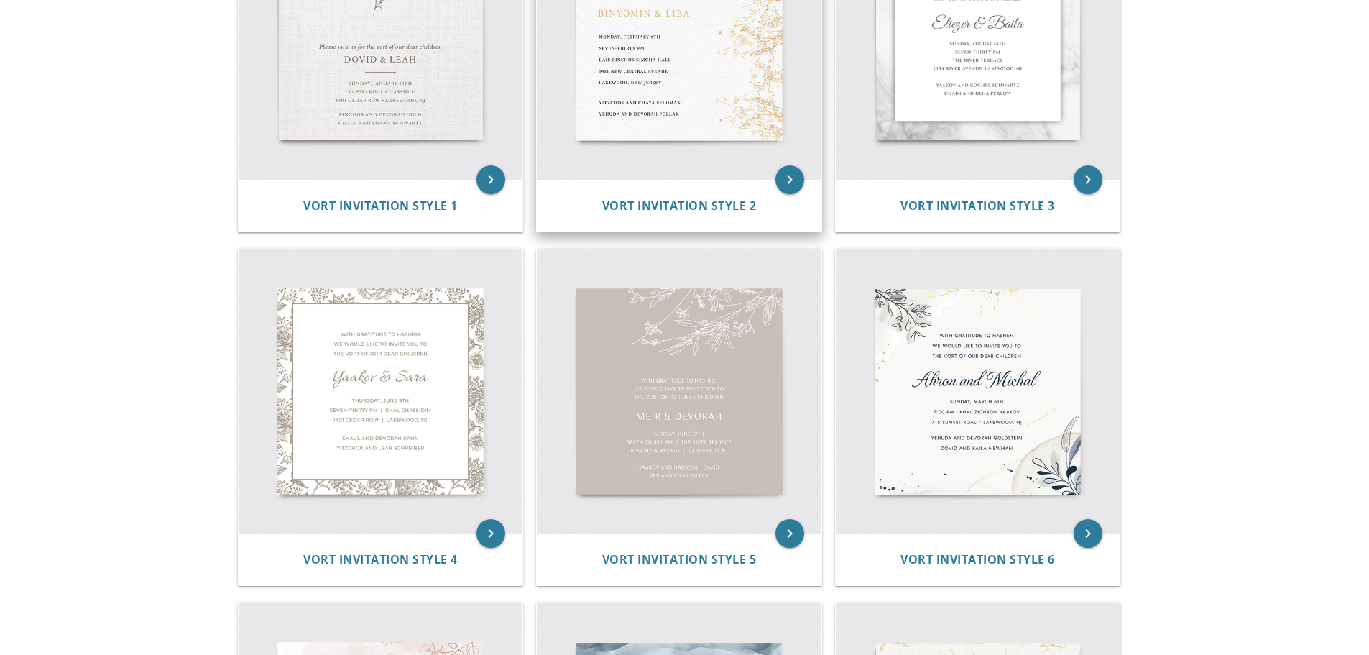
click at [672, 109] on img at bounding box center [679, 38] width 285 height 285
click at [677, 211] on span "Vort Invitation Style 2" at bounding box center [679, 206] width 155 height 16
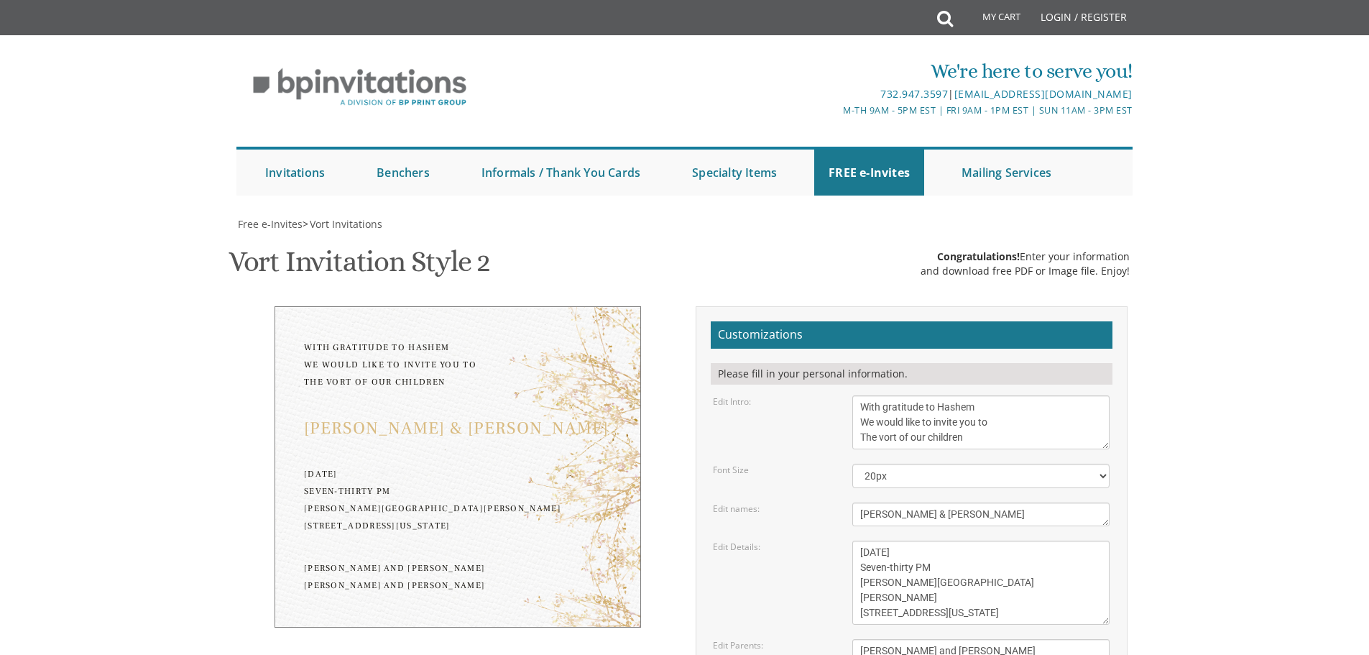
scroll to position [72, 0]
drag, startPoint x: 978, startPoint y: 335, endPoint x: 852, endPoint y: 333, distance: 126.5
click at [852, 395] on div "With gratitude to Hashem We would like to invite you to The vort of our children" at bounding box center [981, 422] width 279 height 54
click at [952, 502] on textarea "[PERSON_NAME] & [PERSON_NAME]" at bounding box center [981, 514] width 257 height 24
drag, startPoint x: 916, startPoint y: 447, endPoint x: 733, endPoint y: 464, distance: 184.1
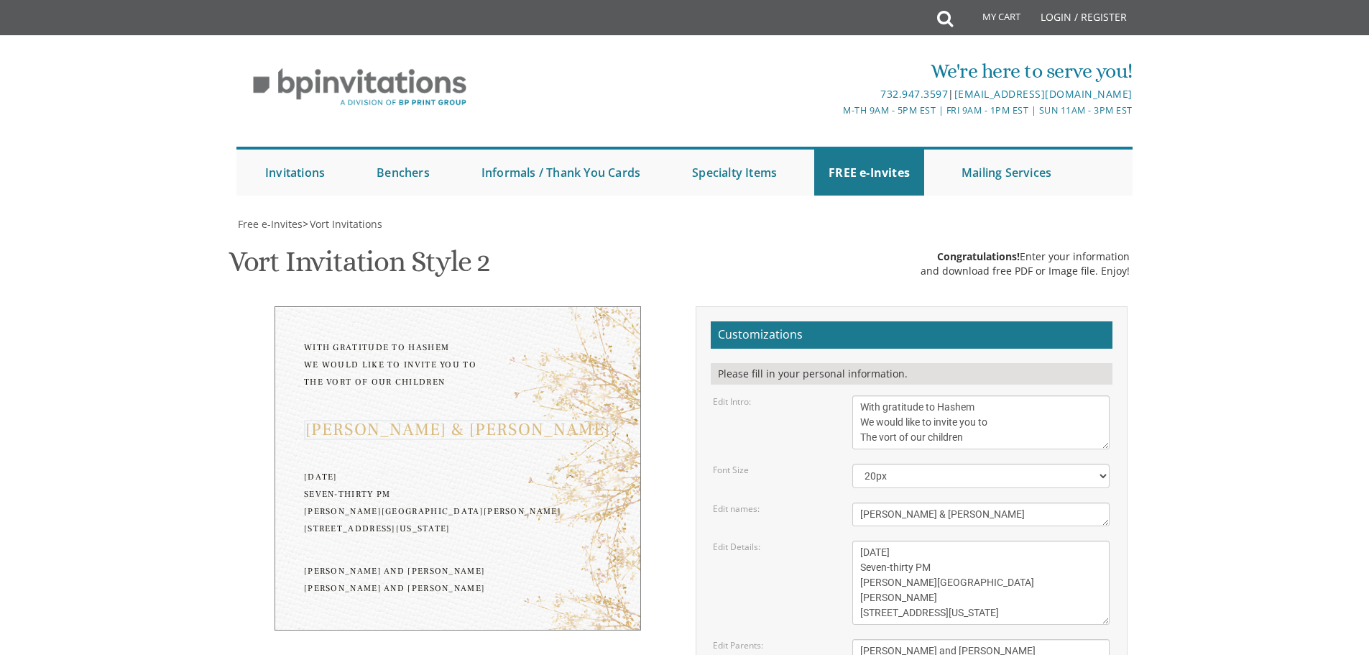
click at [733, 464] on form "Customizations Please fill in your personal information. Edit Intro: With grati…" at bounding box center [912, 563] width 402 height 484
type textarea "[PERSON_NAME] and [PERSON_NAME]"
click at [893, 541] on textarea "[DATE] Seven-thirty PM [PERSON_NAME][GEOGRAPHIC_DATA][PERSON_NAME] [STREET_ADDR…" at bounding box center [981, 583] width 257 height 84
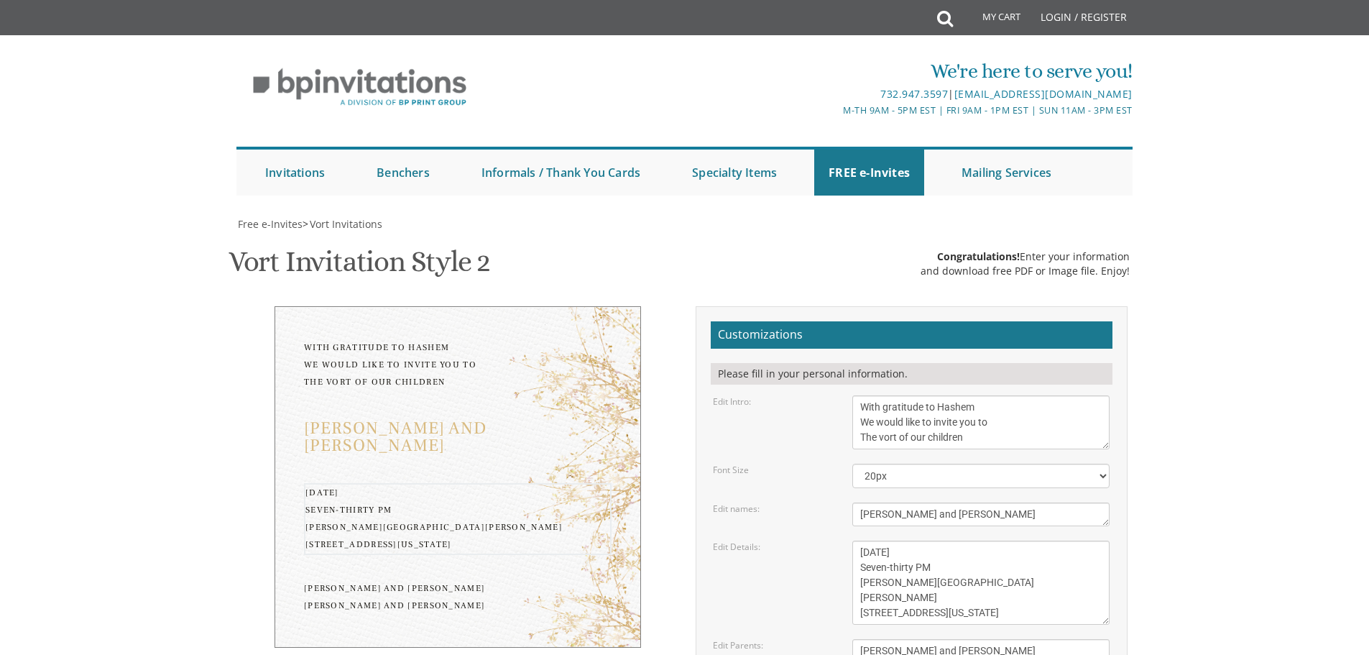
click at [895, 541] on textarea "[DATE] Seven-thirty PM [PERSON_NAME][GEOGRAPHIC_DATA][PERSON_NAME] [STREET_ADDR…" at bounding box center [981, 583] width 257 height 84
drag, startPoint x: 963, startPoint y: 198, endPoint x: 899, endPoint y: 188, distance: 64.1
click at [899, 541] on textarea "[DATE] Seven-thirty PM [PERSON_NAME][GEOGRAPHIC_DATA][PERSON_NAME] [STREET_ADDR…" at bounding box center [981, 583] width 257 height 84
click at [919, 541] on textarea "[DATE] Seven-thirty PM [PERSON_NAME][GEOGRAPHIC_DATA][PERSON_NAME] [STREET_ADDR…" at bounding box center [981, 583] width 257 height 84
click at [959, 541] on textarea "[DATE] Seven-thirty PM [PERSON_NAME][GEOGRAPHIC_DATA][PERSON_NAME] [STREET_ADDR…" at bounding box center [981, 583] width 257 height 84
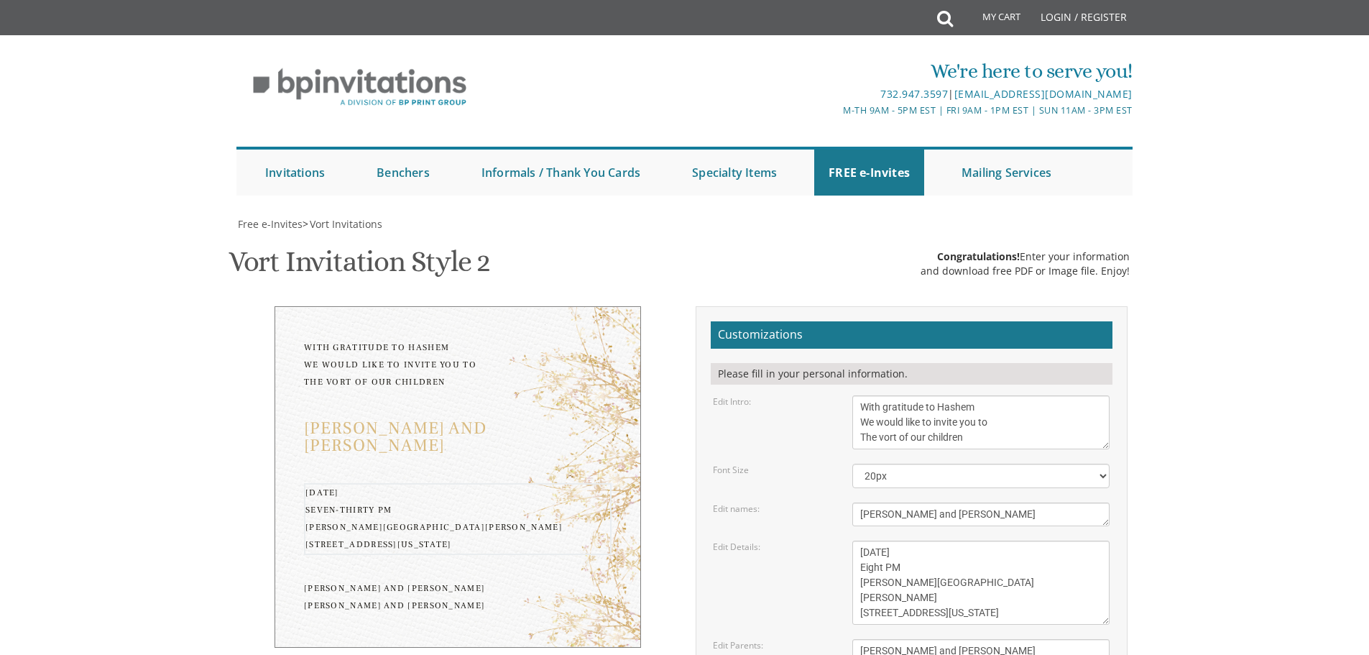
drag, startPoint x: 973, startPoint y: 225, endPoint x: 843, endPoint y: 224, distance: 130.1
click at [843, 541] on div "[DATE] Seven-thirty PM [PERSON_NAME][GEOGRAPHIC_DATA][PERSON_NAME] [STREET_ADDR…" at bounding box center [981, 583] width 279 height 84
drag, startPoint x: 982, startPoint y: 239, endPoint x: 846, endPoint y: 238, distance: 135.9
click at [846, 541] on div "[DATE] Seven-thirty PM [PERSON_NAME][GEOGRAPHIC_DATA][PERSON_NAME] [STREET_ADDR…" at bounding box center [981, 583] width 279 height 84
click at [906, 541] on textarea "[DATE] Seven-thirty PM [PERSON_NAME][GEOGRAPHIC_DATA][PERSON_NAME] [STREET_ADDR…" at bounding box center [981, 583] width 257 height 84
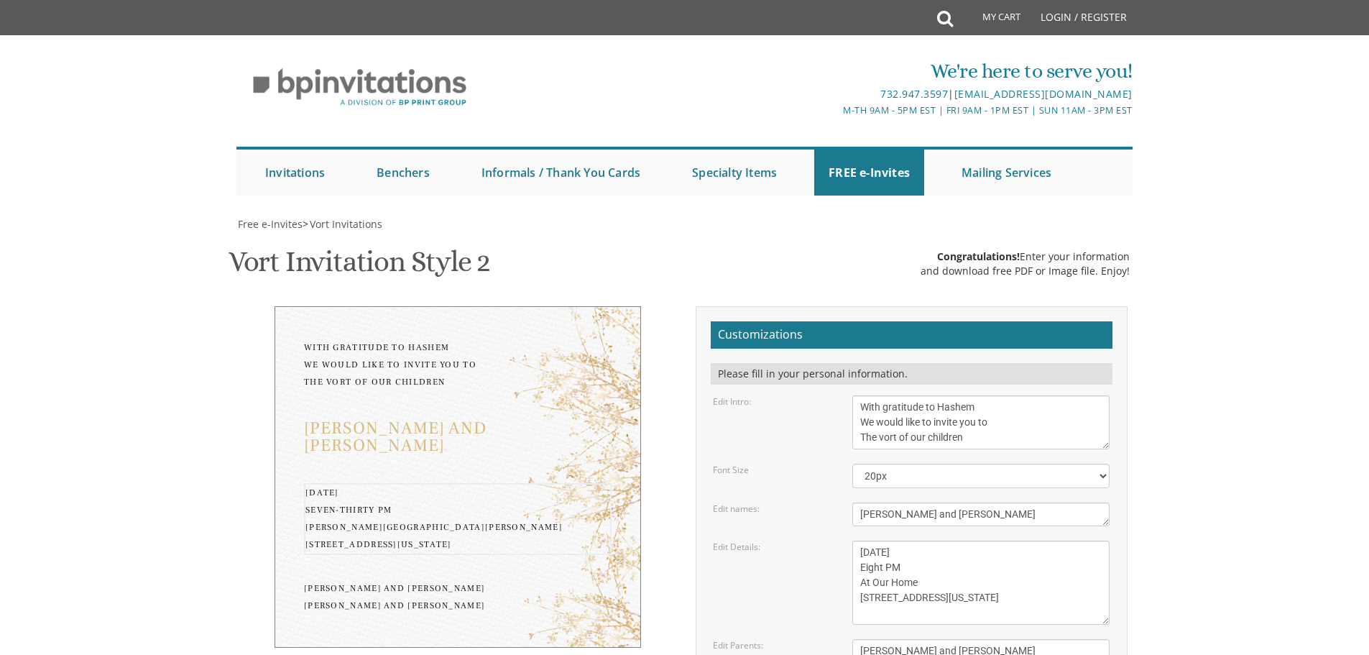
type textarea "[DATE] Eight PM At Our Home [STREET_ADDRESS][US_STATE]"
drag, startPoint x: 1006, startPoint y: 293, endPoint x: 860, endPoint y: 290, distance: 146.0
click at [860, 639] on textarea "[PERSON_NAME] and [PERSON_NAME] [PERSON_NAME] and [PERSON_NAME]" at bounding box center [981, 658] width 257 height 39
drag, startPoint x: 987, startPoint y: 303, endPoint x: 850, endPoint y: 313, distance: 137.7
click at [850, 639] on div "[PERSON_NAME] and [PERSON_NAME] [PERSON_NAME] and [PERSON_NAME]" at bounding box center [981, 658] width 279 height 39
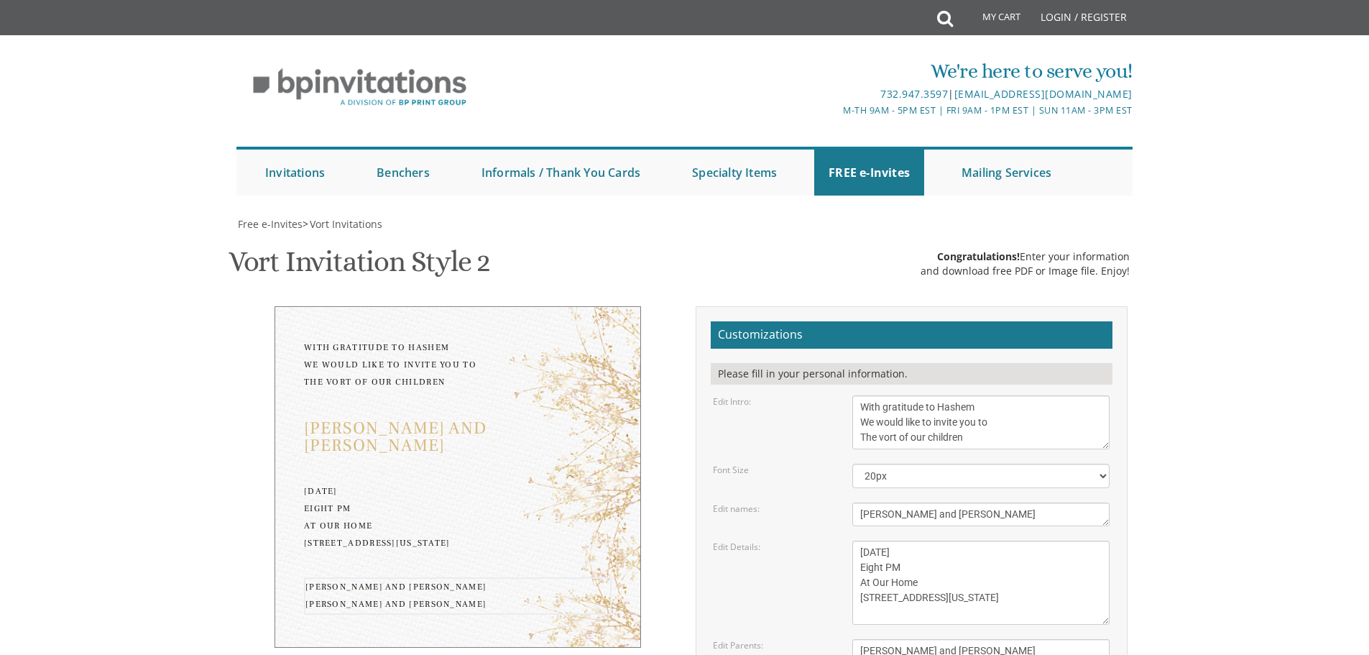
type textarea "[PERSON_NAME] and [PERSON_NAME] [PERSON_NAME] and [PERSON_NAME]"
type input "[EMAIL_ADDRESS][DOMAIN_NAME]"
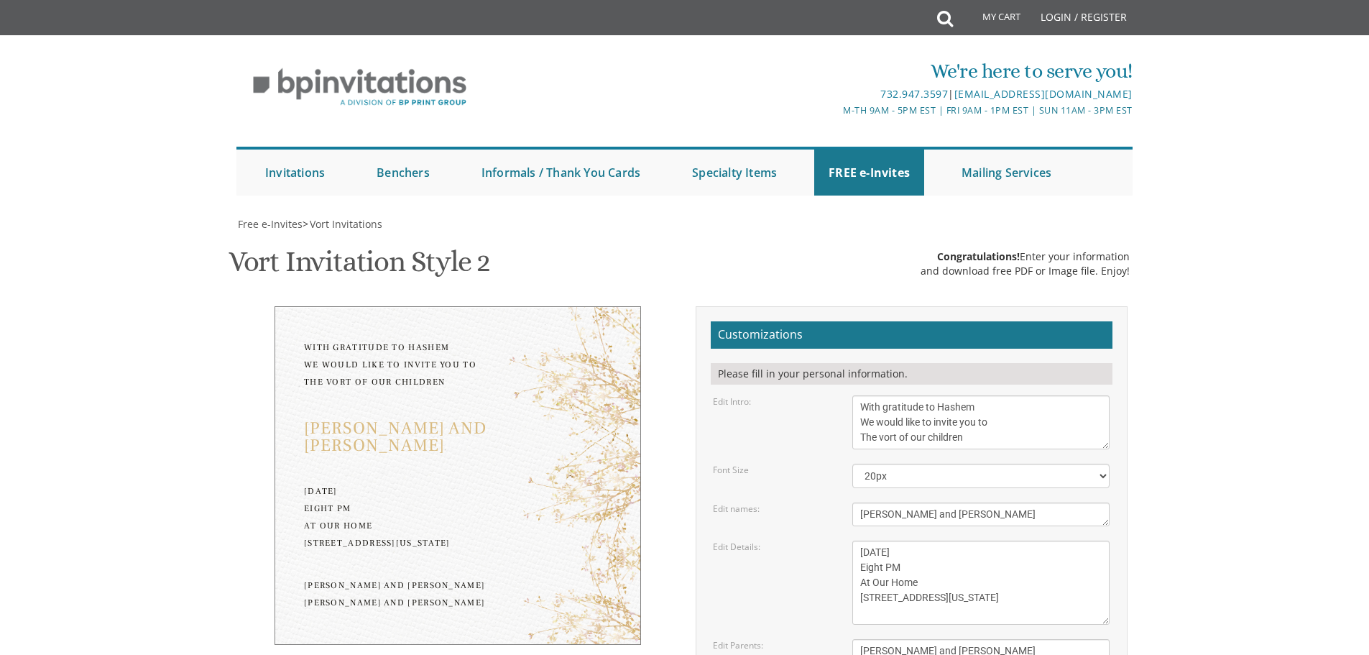
click at [881, 541] on textarea "[DATE] Seven-thirty PM [PERSON_NAME][GEOGRAPHIC_DATA][PERSON_NAME] [STREET_ADDR…" at bounding box center [981, 583] width 257 height 84
click at [886, 541] on textarea "[DATE] Seven-thirty PM [PERSON_NAME][GEOGRAPHIC_DATA][PERSON_NAME] [STREET_ADDR…" at bounding box center [981, 583] width 257 height 84
click at [906, 541] on textarea "[DATE] Seven-thirty PM [PERSON_NAME][GEOGRAPHIC_DATA][PERSON_NAME] [STREET_ADDR…" at bounding box center [981, 583] width 257 height 84
type textarea "[DATE] 8:00 PM At Our Home [STREET_ADDRESS][US_STATE]"
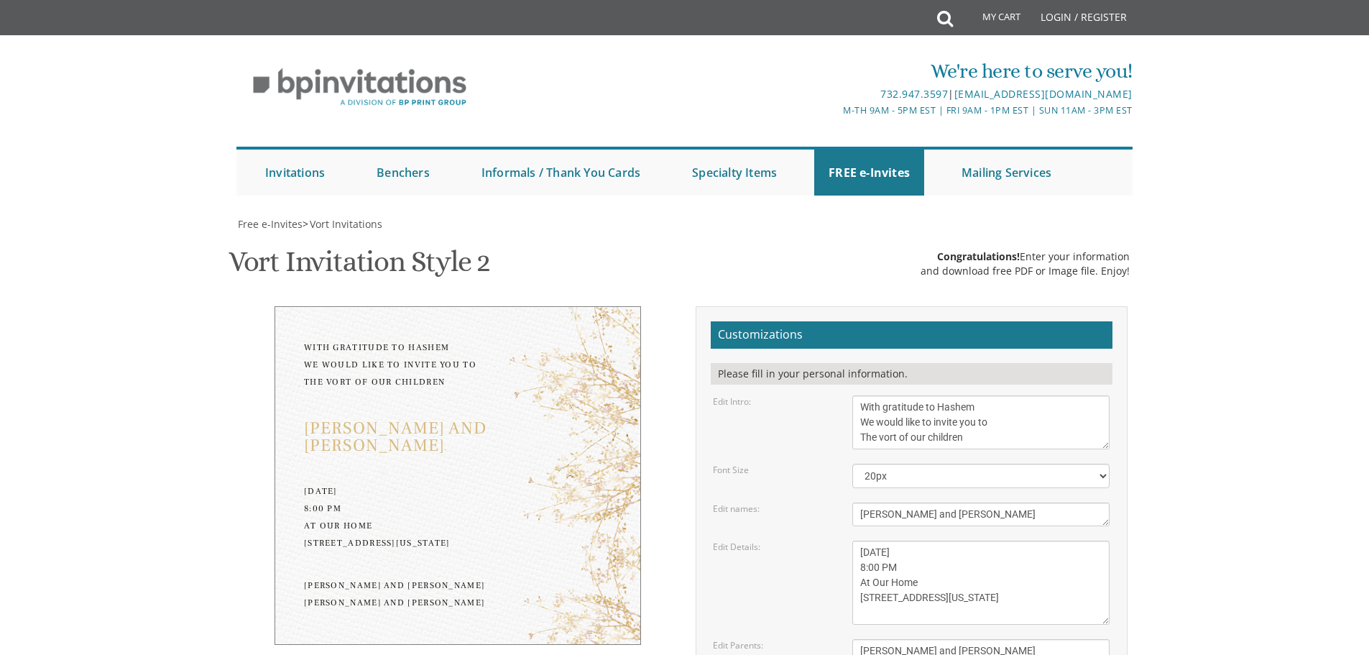
scroll to position [216, 0]
click at [903, 541] on textarea "[DATE] Seven-thirty PM [PERSON_NAME][GEOGRAPHIC_DATA][PERSON_NAME] [STREET_ADDR…" at bounding box center [981, 583] width 257 height 84
